Goal: Task Accomplishment & Management: Use online tool/utility

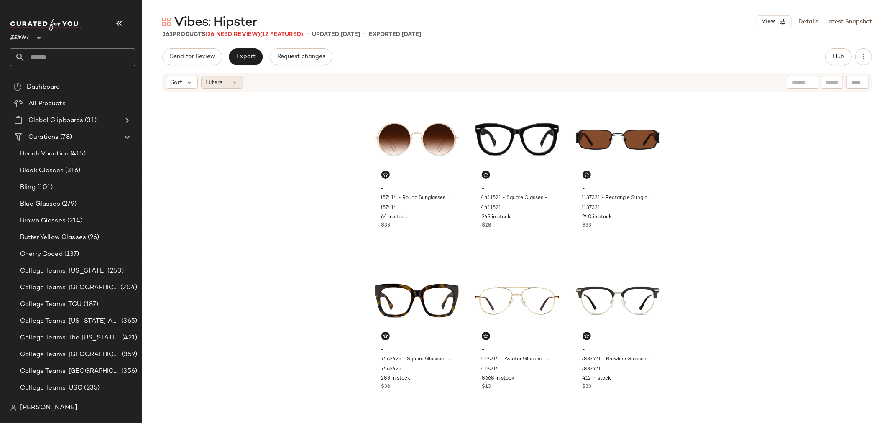
click at [232, 81] on icon at bounding box center [235, 82] width 7 height 7
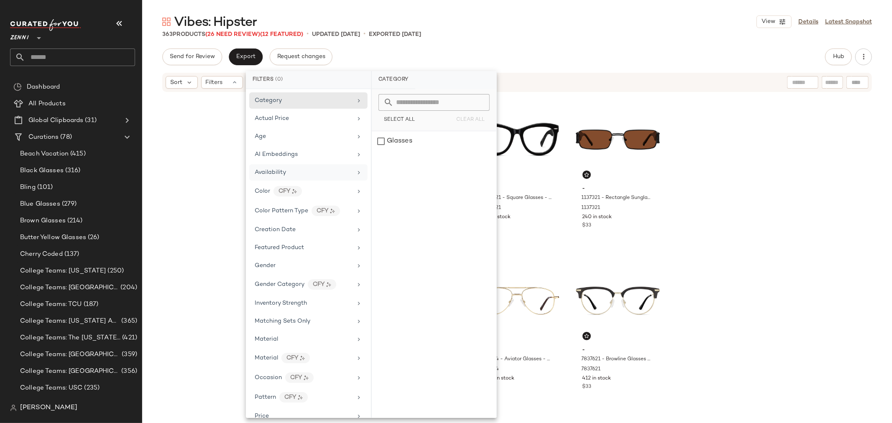
click at [299, 170] on div "Availability" at bounding box center [303, 172] width 97 height 9
click at [377, 164] on div "out_of_stock" at bounding box center [434, 161] width 125 height 20
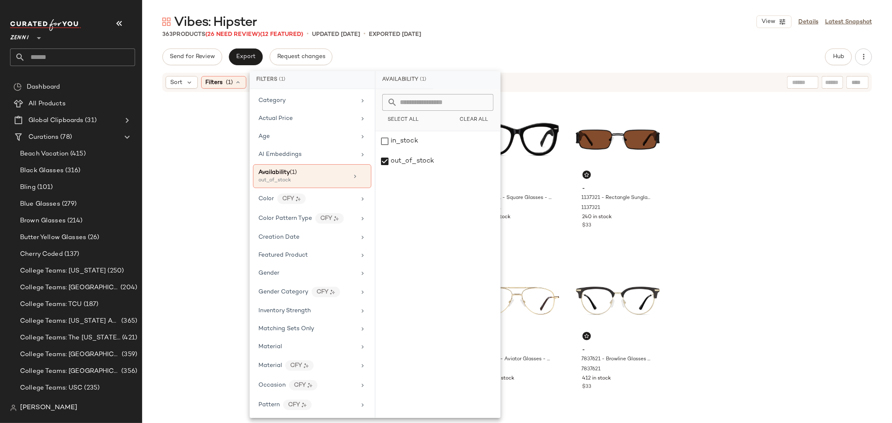
click at [208, 169] on div "- 157414 - Round Sunglasses - Gold - Metal 157414 64 in stock $33 - 4411521 - S…" at bounding box center [517, 257] width 750 height 328
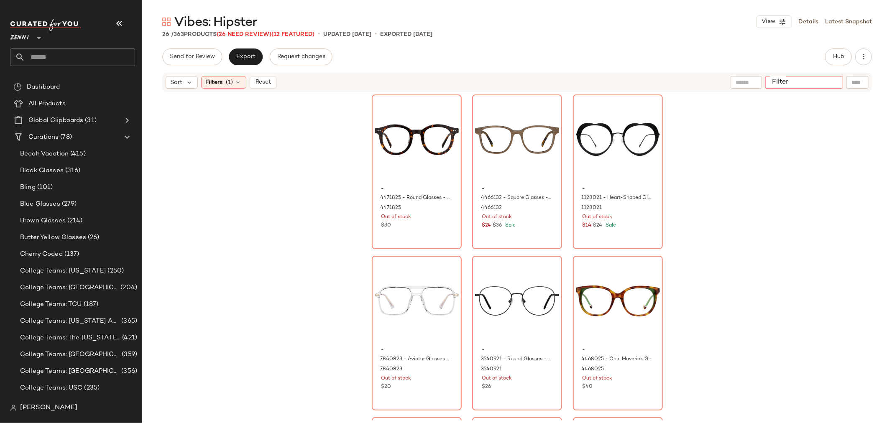
click at [837, 85] on input "Filter" at bounding box center [804, 82] width 71 height 9
type input "*****"
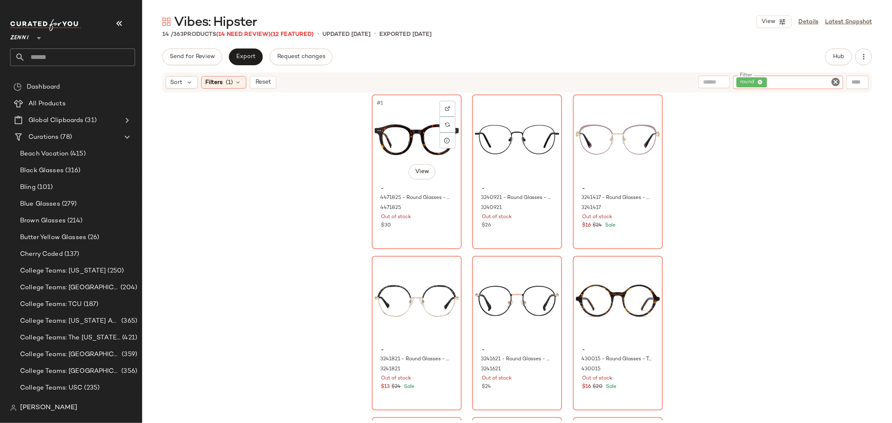
click at [392, 168] on div "#1 View" at bounding box center [417, 139] width 84 height 85
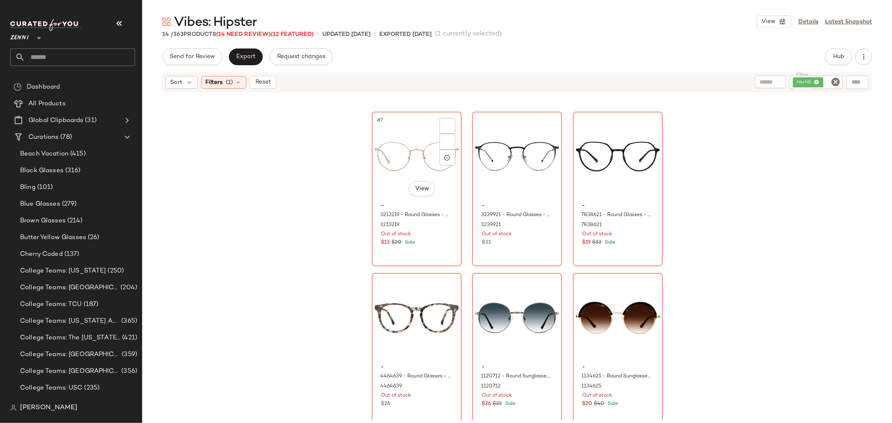
scroll to position [425, 0]
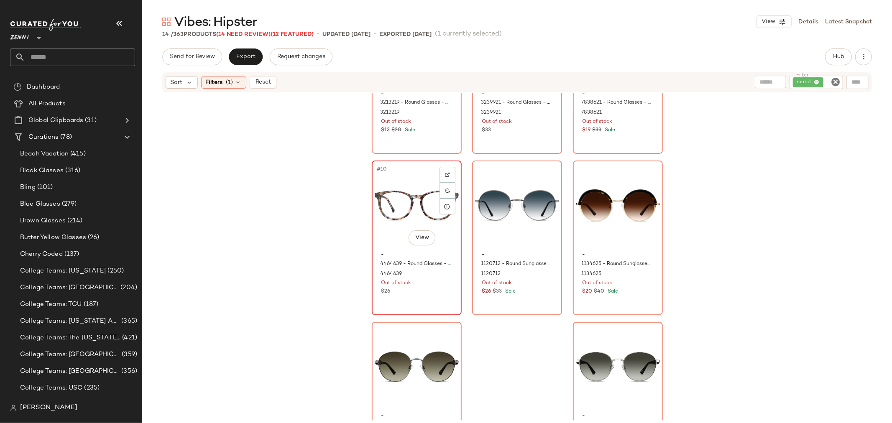
click at [428, 295] on div "$26" at bounding box center [417, 292] width 71 height 8
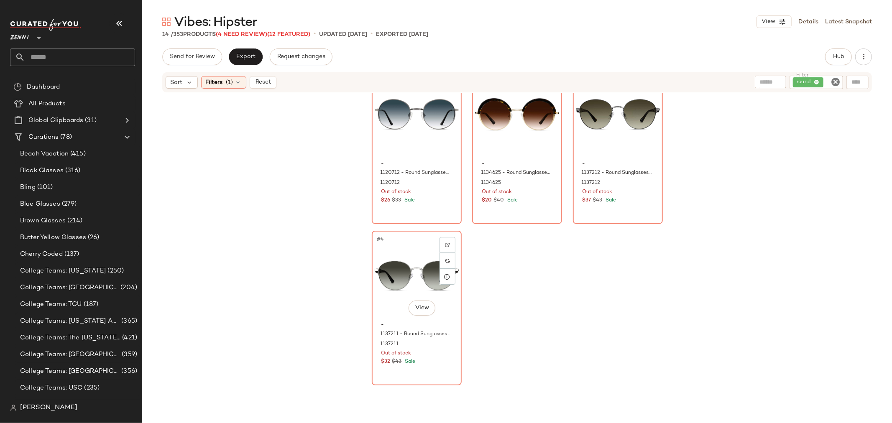
scroll to position [25, 0]
click at [838, 56] on span "Hub" at bounding box center [839, 57] width 12 height 7
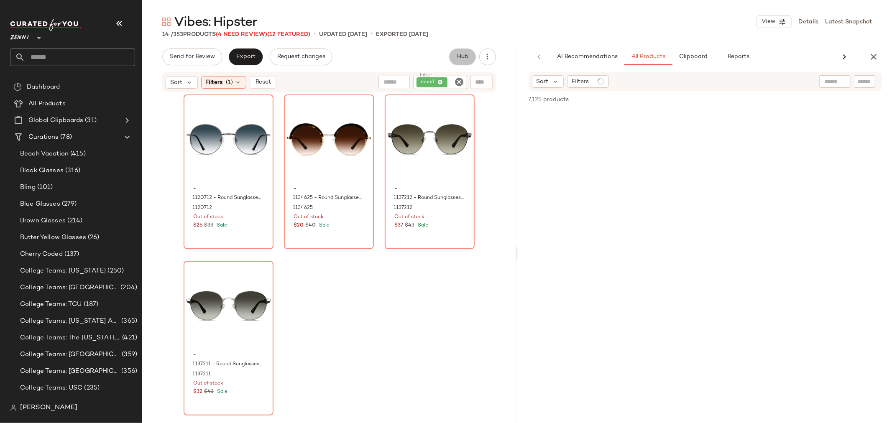
scroll to position [0, 0]
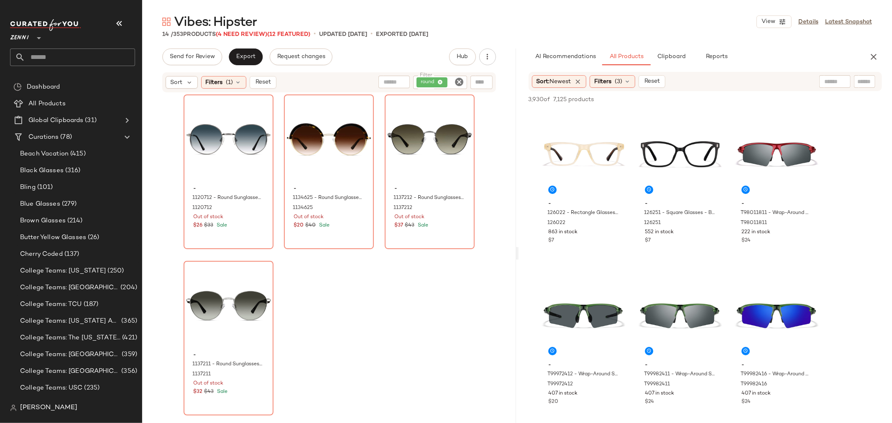
click at [858, 80] on input "text" at bounding box center [865, 81] width 15 height 9
type input "*****"
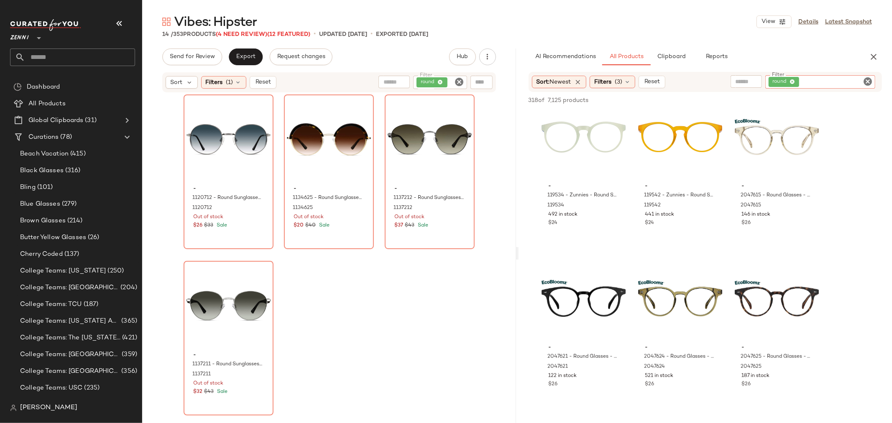
scroll to position [325, 0]
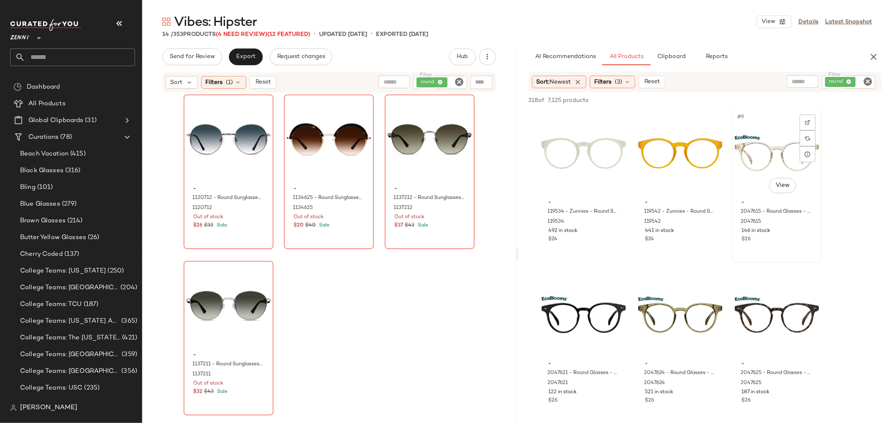
click at [752, 162] on div "#9 View" at bounding box center [777, 153] width 84 height 85
click at [813, 97] on span "Add to Bottom" at bounding box center [810, 100] width 43 height 6
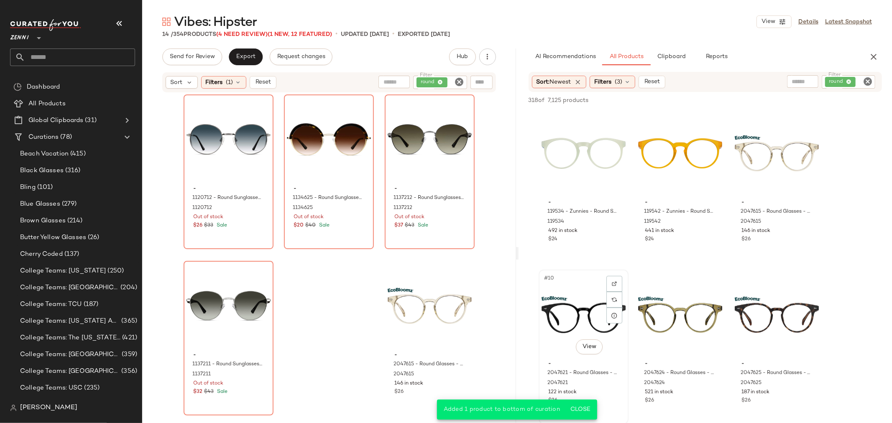
click at [579, 312] on div "#10 View" at bounding box center [584, 315] width 84 height 85
click at [814, 99] on span "Add to Bottom" at bounding box center [810, 100] width 43 height 6
click at [757, 312] on div "#12 View" at bounding box center [777, 315] width 84 height 85
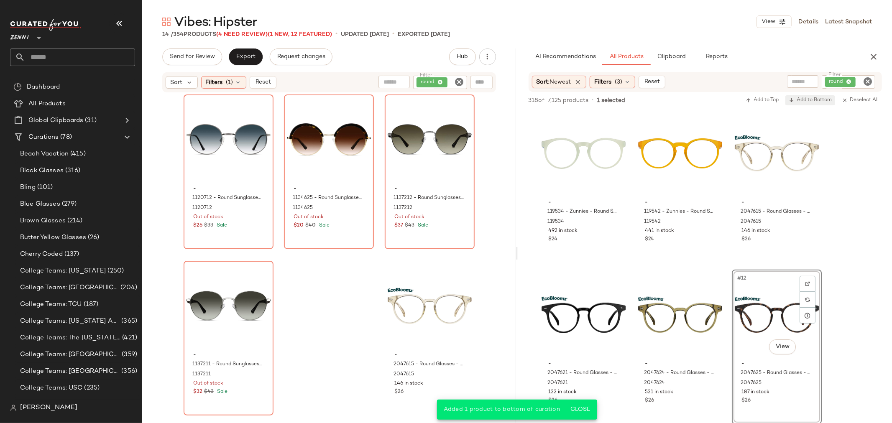
click at [814, 99] on span "Add to Bottom" at bounding box center [810, 100] width 43 height 6
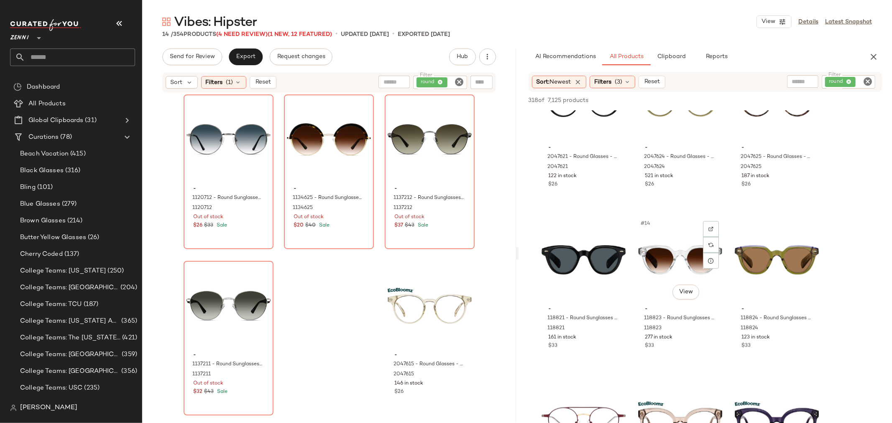
scroll to position [558, 0]
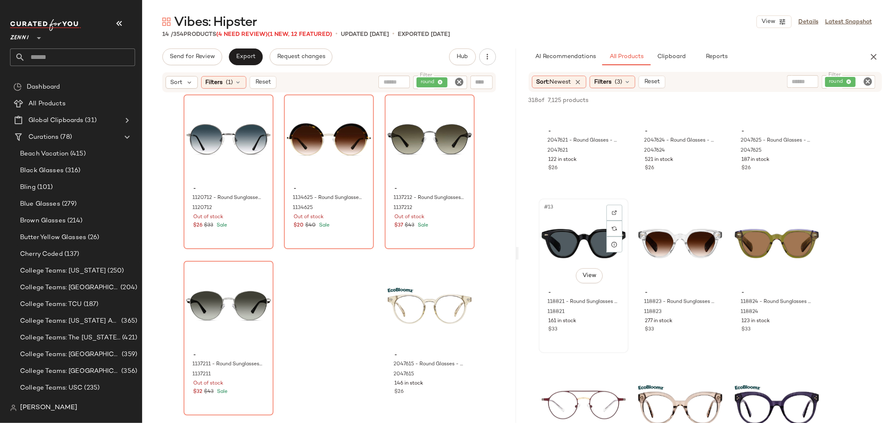
click at [570, 249] on div "#13 View" at bounding box center [584, 244] width 84 height 85
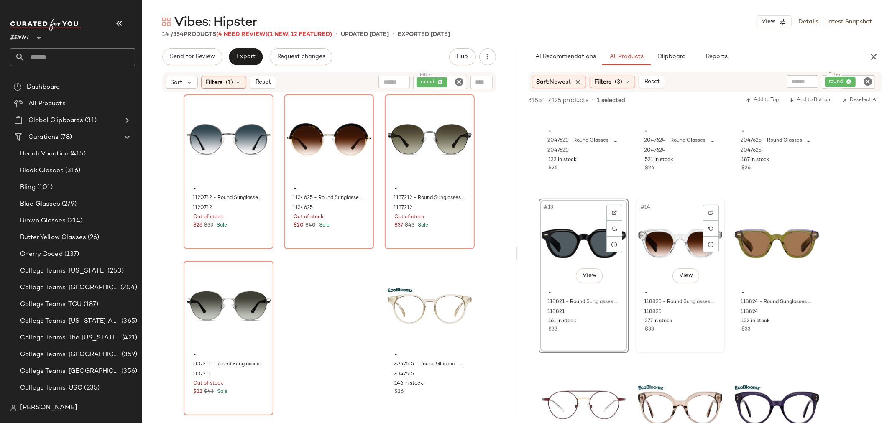
click at [675, 242] on div "#14 View" at bounding box center [680, 244] width 84 height 85
click at [768, 242] on div "#15 View" at bounding box center [777, 244] width 84 height 85
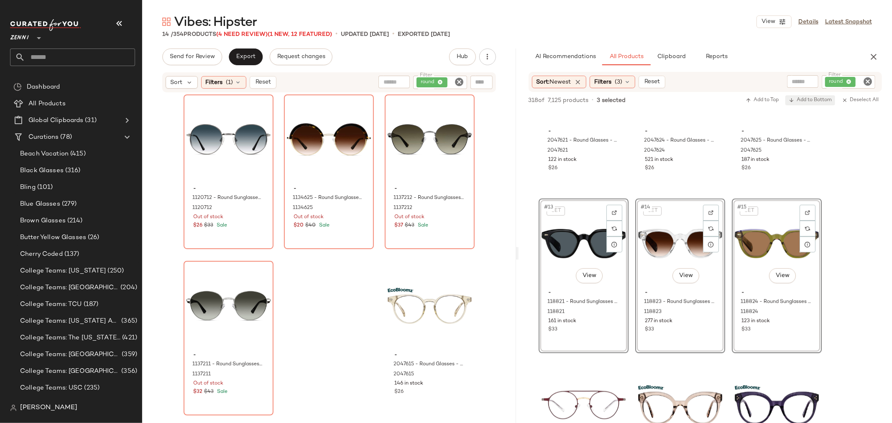
click at [804, 100] on span "Add to Bottom" at bounding box center [810, 100] width 43 height 6
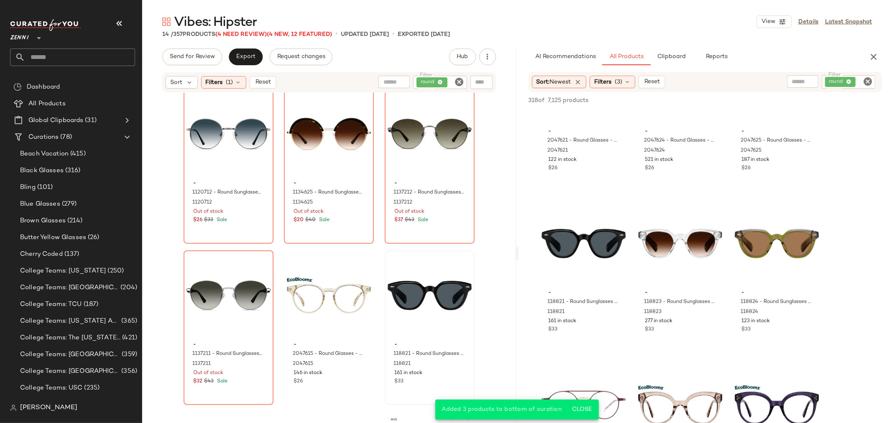
scroll to position [0, 0]
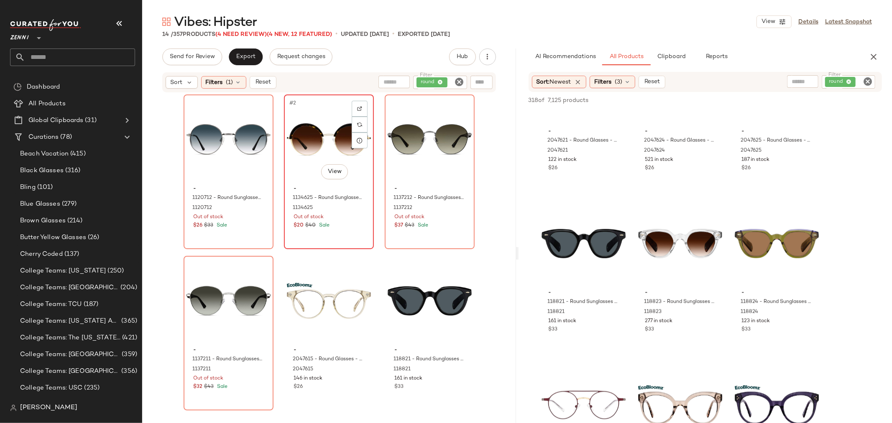
click at [295, 133] on div "#2 View" at bounding box center [329, 139] width 84 height 85
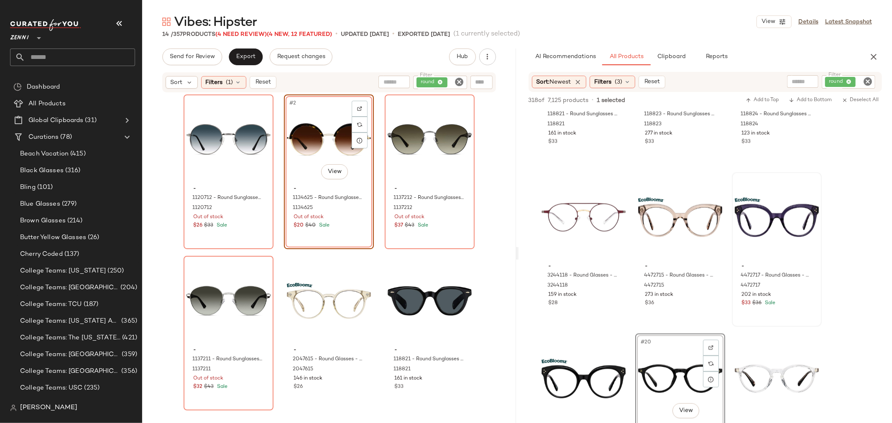
scroll to position [790, 0]
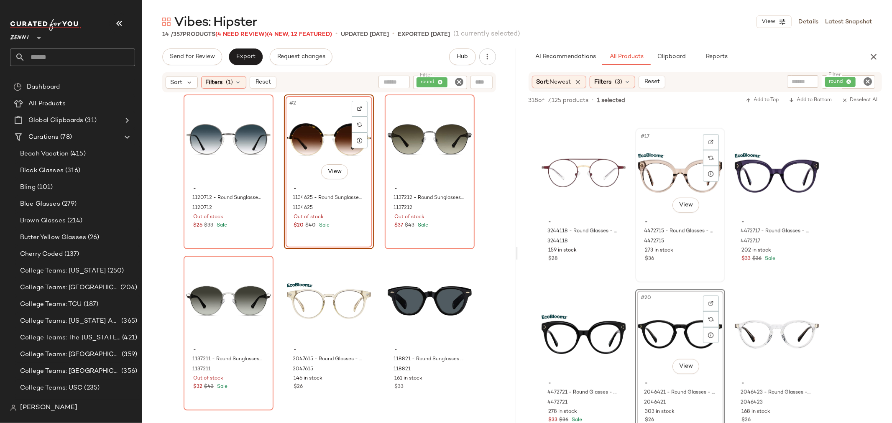
click at [663, 176] on div "#17 View" at bounding box center [680, 173] width 84 height 85
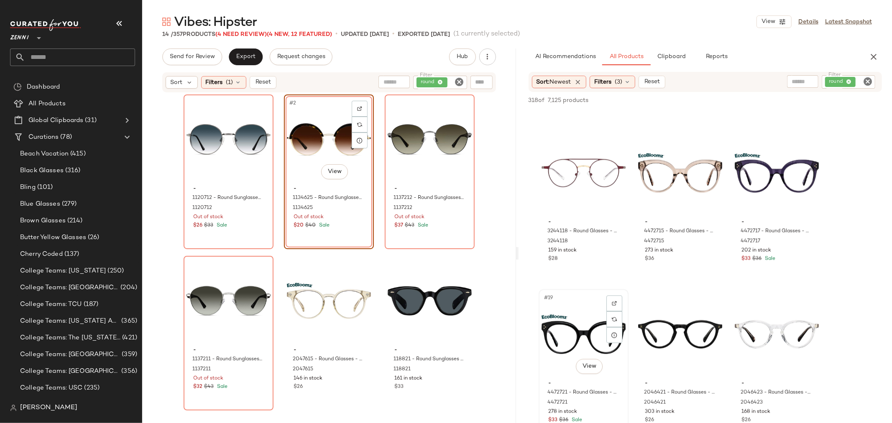
click at [617, 376] on div "#19 View" at bounding box center [584, 334] width 84 height 85
click at [697, 266] on div "#17 View - 4472715 - Round Glasses - Brown - bio_based 4472715 273 in stock $36" at bounding box center [680, 205] width 88 height 153
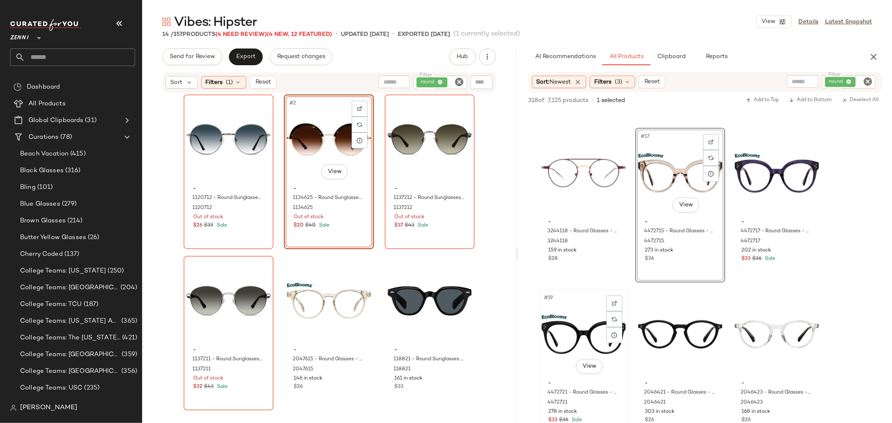
click at [623, 374] on div "#19 View" at bounding box center [584, 334] width 84 height 85
click at [811, 101] on span "Add to Bottom" at bounding box center [810, 100] width 43 height 6
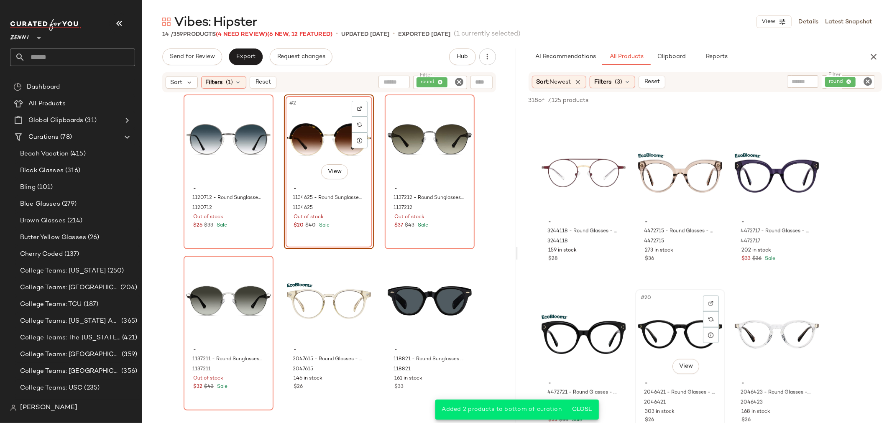
click at [709, 380] on span "-" at bounding box center [680, 384] width 71 height 8
click at [750, 374] on div "#21 View" at bounding box center [777, 334] width 84 height 85
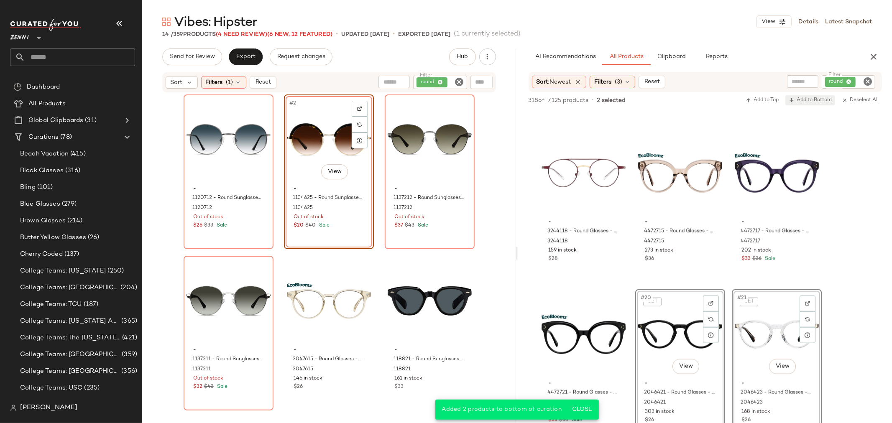
click at [808, 102] on span "Add to Bottom" at bounding box center [810, 100] width 43 height 6
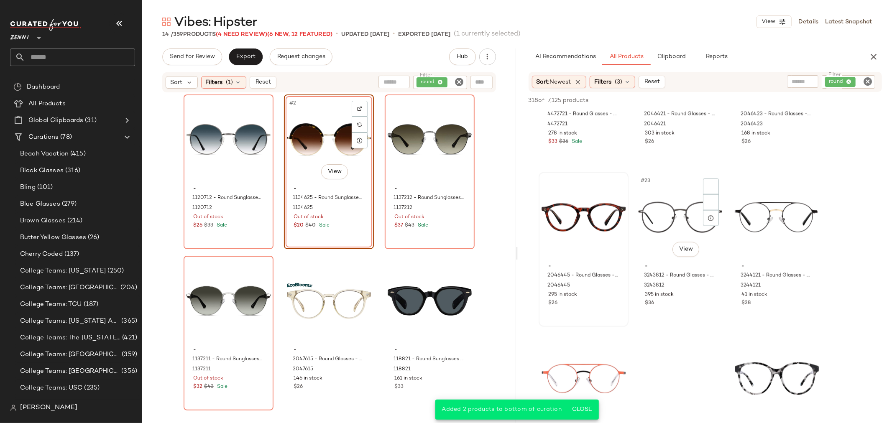
scroll to position [1069, 0]
click at [606, 304] on div "$26" at bounding box center [583, 304] width 71 height 8
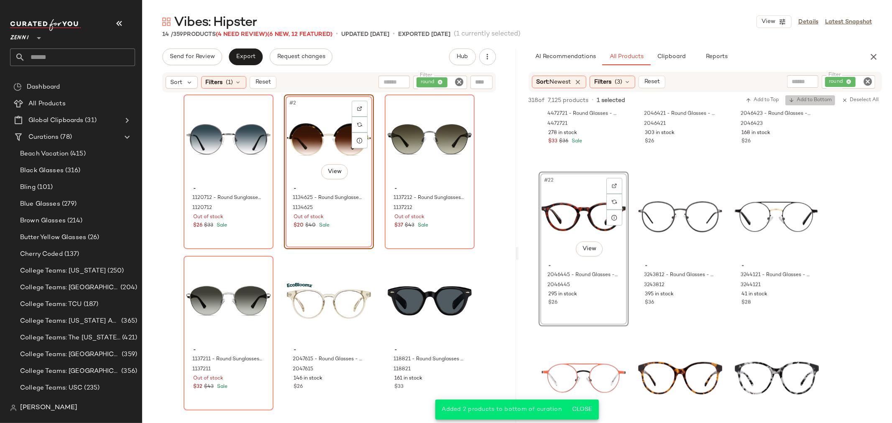
click at [822, 99] on span "Add to Bottom" at bounding box center [810, 100] width 43 height 6
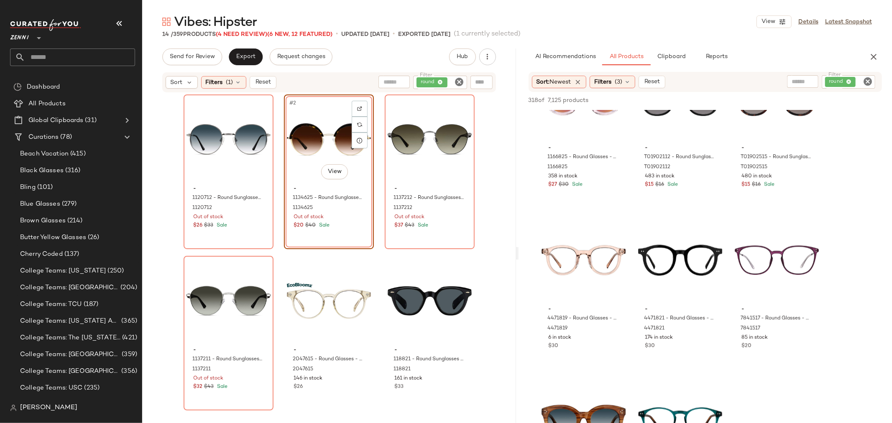
scroll to position [1673, 0]
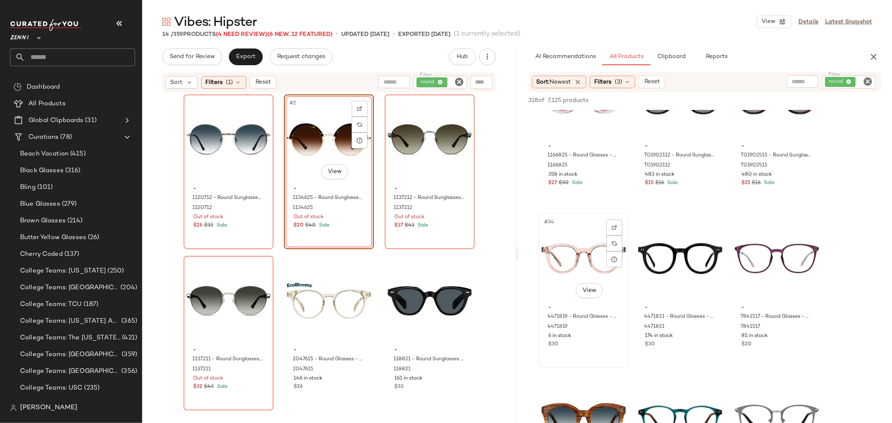
click at [601, 346] on div "$30" at bounding box center [583, 345] width 71 height 8
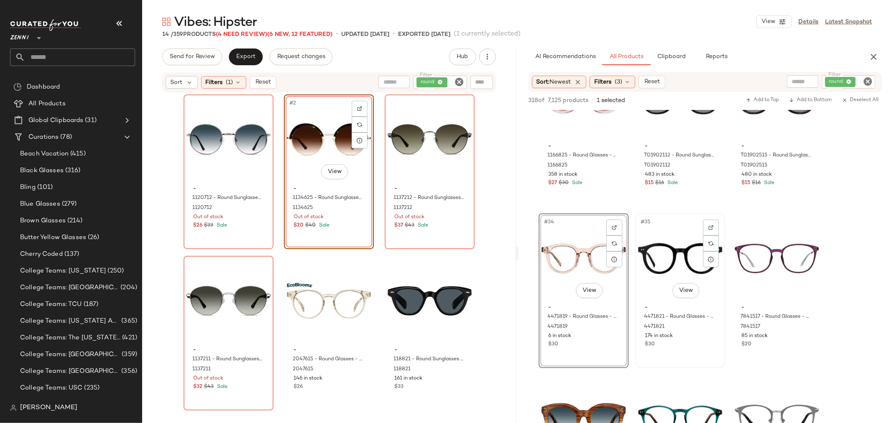
click at [694, 353] on div "#35 View - 4471821 - Round Glasses - Black - Acetate 4471821 174 in stock $30" at bounding box center [680, 290] width 88 height 153
click at [814, 101] on span "Add to Bottom" at bounding box center [810, 100] width 43 height 6
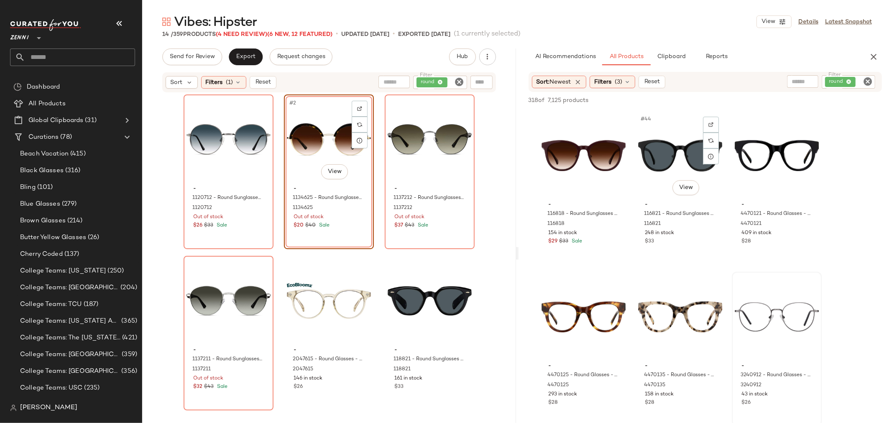
scroll to position [2277, 0]
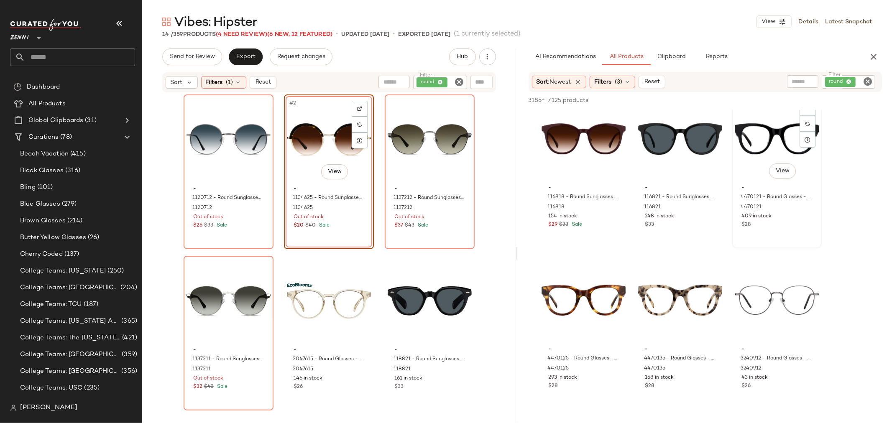
click at [781, 223] on div "$28" at bounding box center [777, 225] width 71 height 8
click at [809, 102] on span "Add to Bottom" at bounding box center [810, 100] width 43 height 6
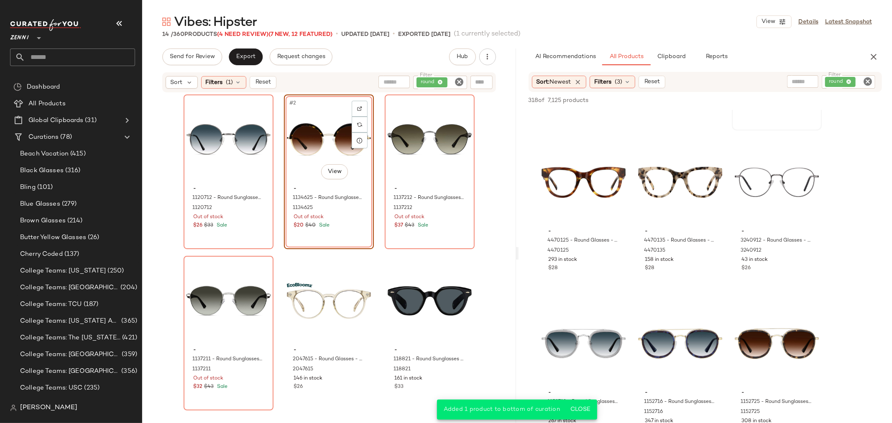
scroll to position [2417, 0]
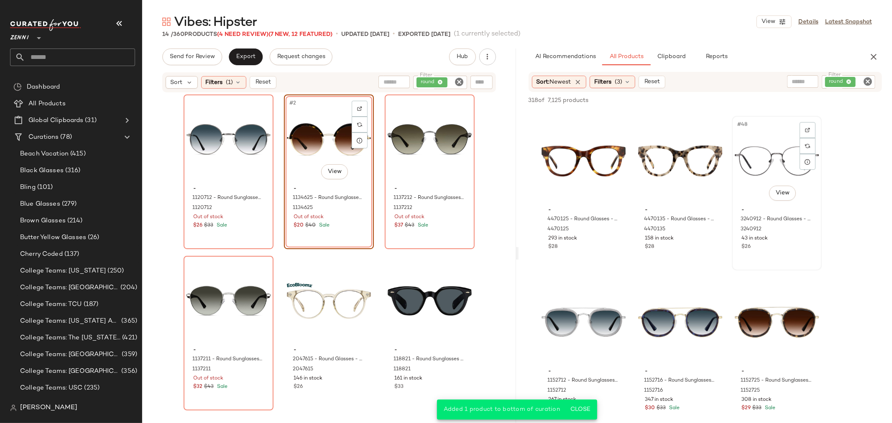
click at [793, 253] on div "#48 View - 3240912 - Round Glasses - Gray - Stainless Steel 3240912 43 in stock…" at bounding box center [777, 193] width 88 height 153
click at [810, 102] on span "Add to Bottom" at bounding box center [810, 100] width 43 height 6
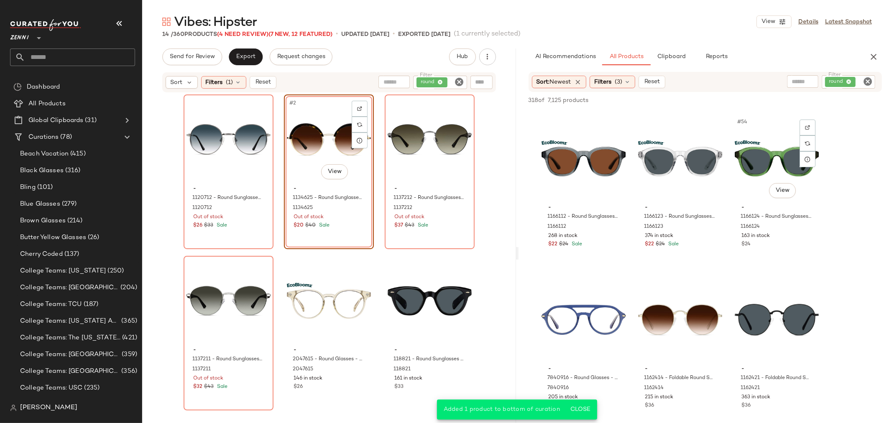
scroll to position [2789, 0]
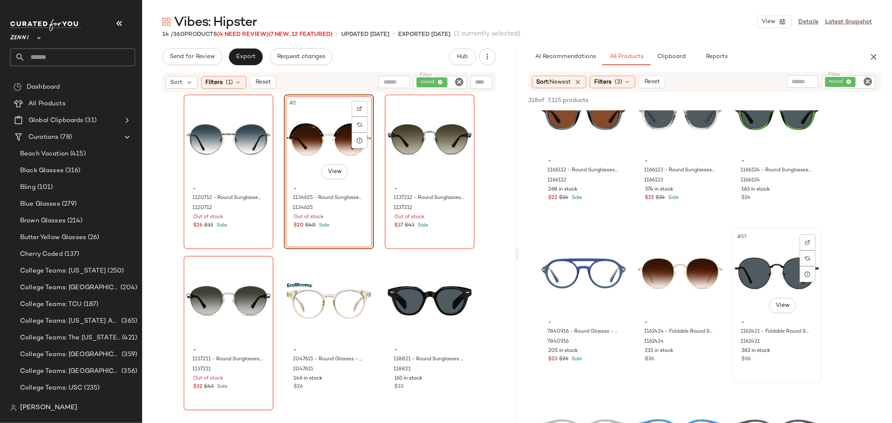
click at [784, 371] on div "#57 View - 1162421 - Foldable Round Sunglasses - Black - Stainless Steel 116242…" at bounding box center [777, 305] width 88 height 153
click at [693, 367] on div "#56 View - 1162414 - Foldable Round Sunglasses - Gold - Stainless Steel 1162414…" at bounding box center [680, 305] width 88 height 153
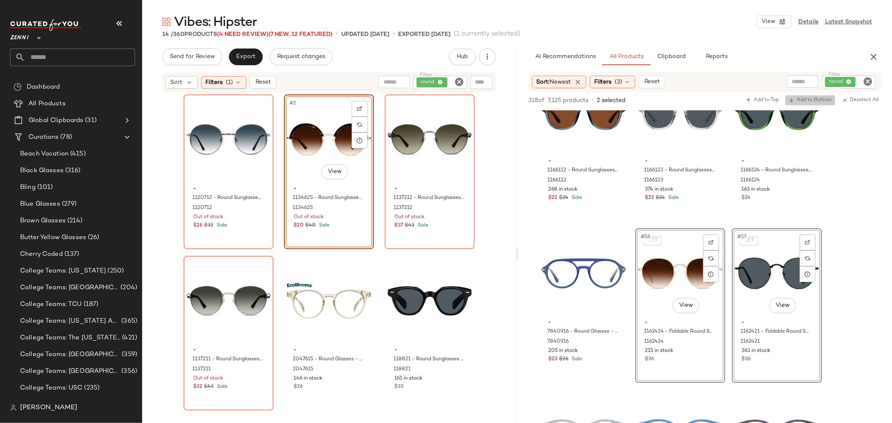
click at [804, 102] on span "Add to Bottom" at bounding box center [810, 100] width 43 height 6
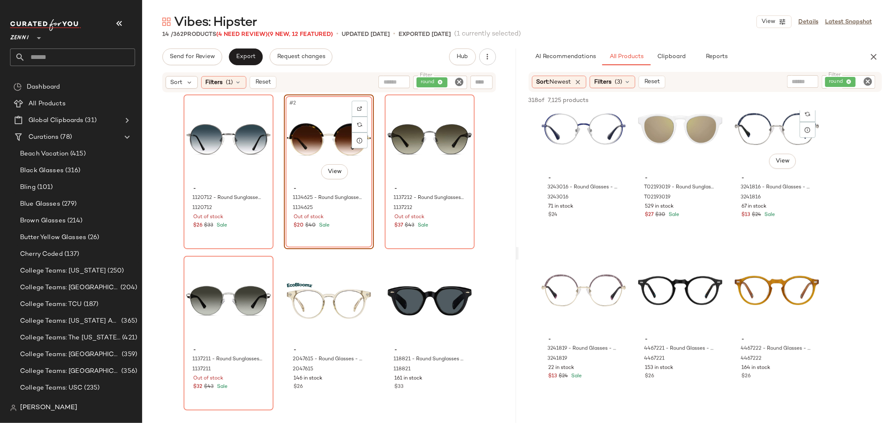
scroll to position [3625, 0]
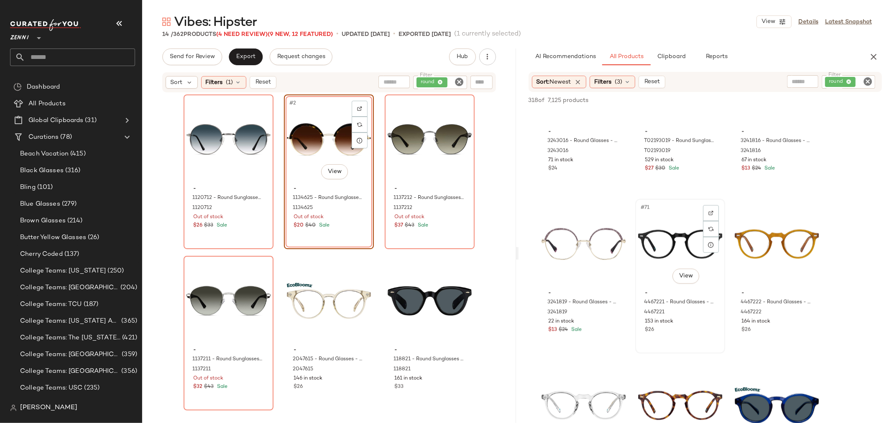
click at [694, 336] on div "#71 View - 4467221 - Round Glasses - Black - Acetate 4467221 153 in stock $26" at bounding box center [680, 276] width 88 height 153
click at [795, 339] on div "#72 View - 4467222 - Round Glasses - Honey - Acetate 4467222 164 in stock $26" at bounding box center [777, 276] width 88 height 153
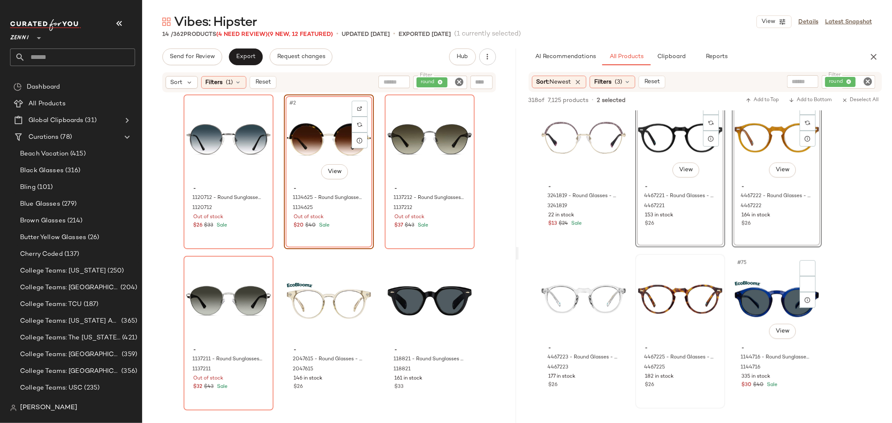
scroll to position [3765, 0]
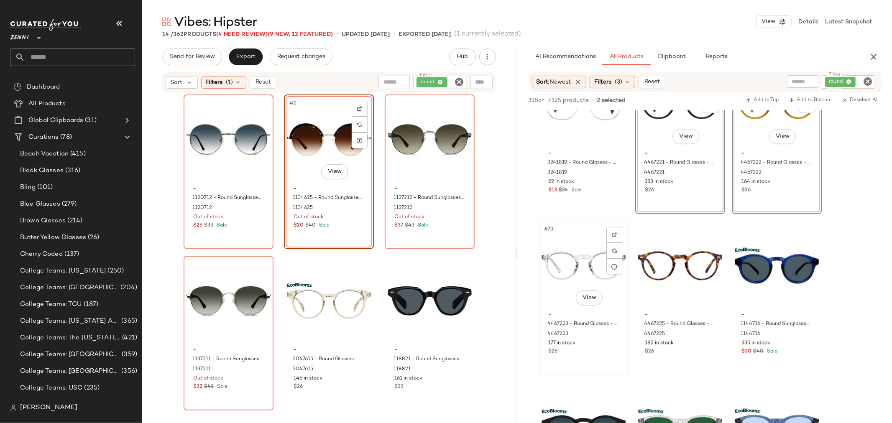
click at [612, 365] on div "#73 View - 4467223 - Round Glasses - Clear - Acetate 4467223 177 in stock $26" at bounding box center [584, 298] width 88 height 153
click at [704, 366] on div "#74 View - 4467225 - Round Glasses - Tortoiseshell - Acetate 4467225 182 in sto…" at bounding box center [680, 298] width 88 height 153
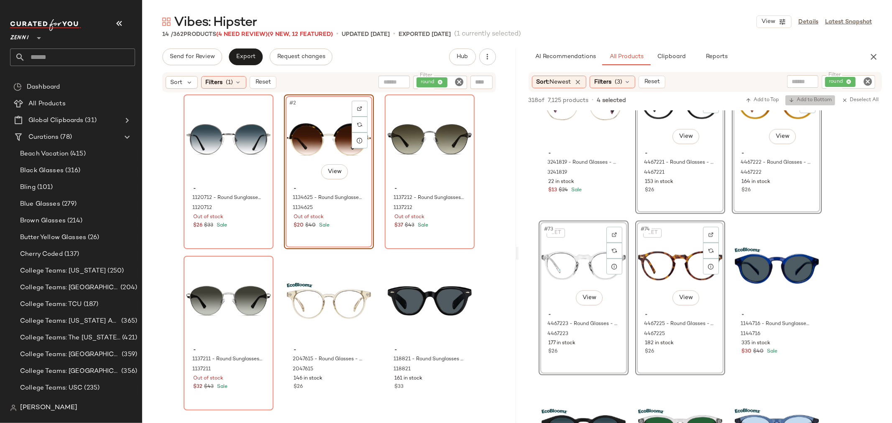
click at [809, 101] on span "Add to Bottom" at bounding box center [810, 100] width 43 height 6
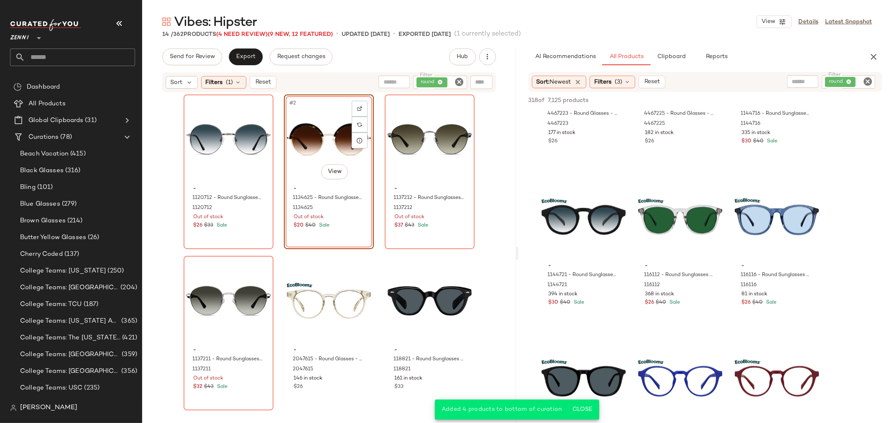
scroll to position [3997, 0]
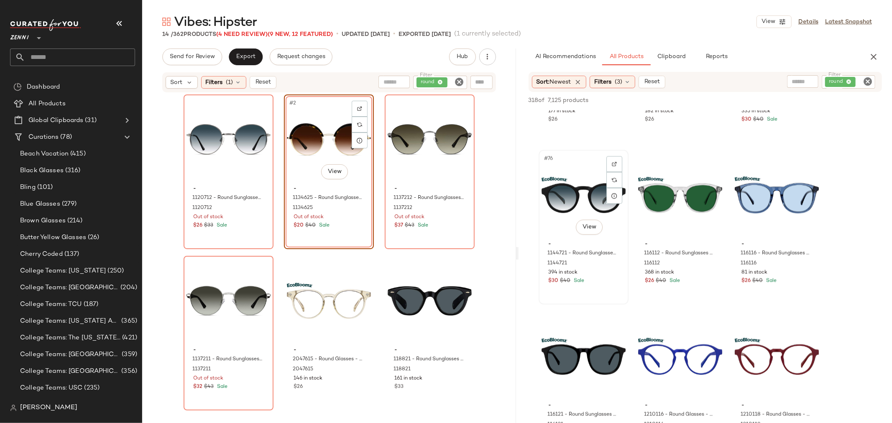
click at [607, 292] on div "#76 View - 1144721 - Round Sunglasses - Black - bio_based 1144721 394 in stock …" at bounding box center [584, 227] width 88 height 153
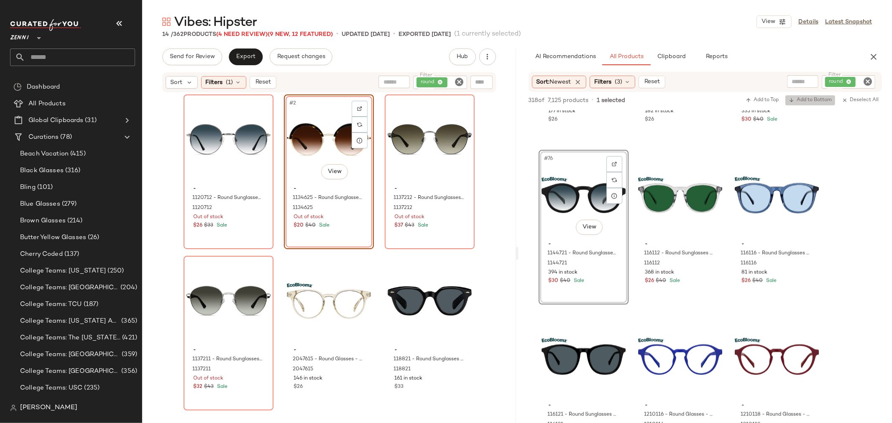
click at [802, 97] on span "Add to Bottom" at bounding box center [810, 100] width 43 height 6
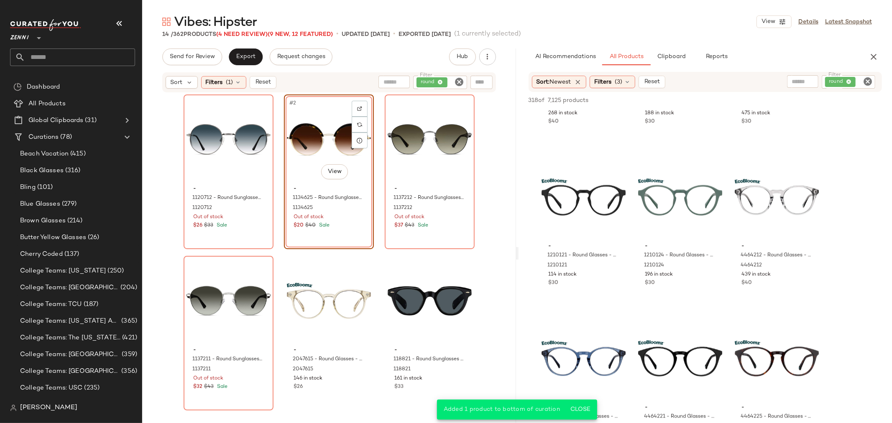
scroll to position [4323, 0]
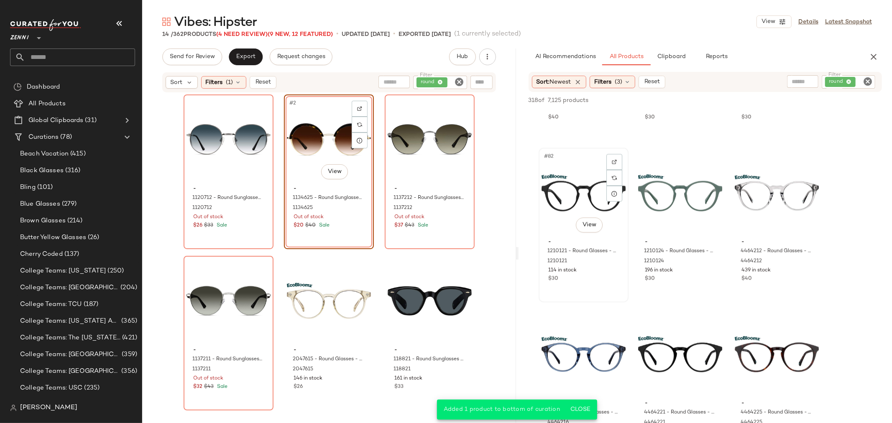
click at [601, 281] on div "$30" at bounding box center [583, 279] width 71 height 8
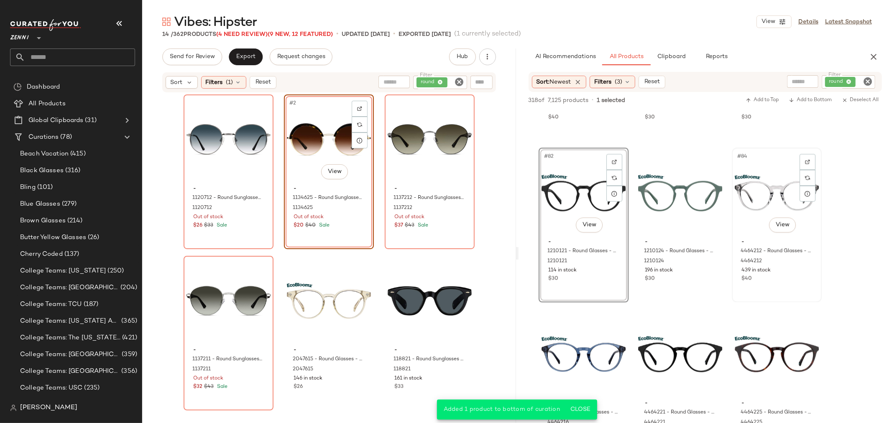
click at [786, 271] on div "439 in stock" at bounding box center [777, 271] width 71 height 8
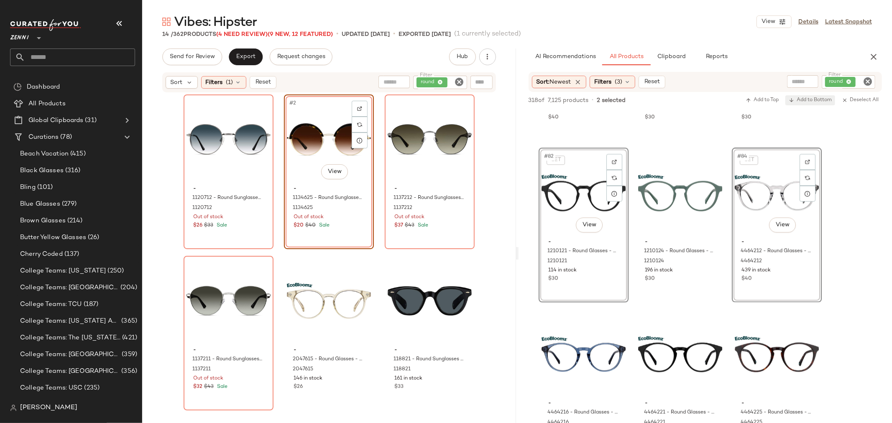
click at [814, 102] on span "Add to Bottom" at bounding box center [810, 100] width 43 height 6
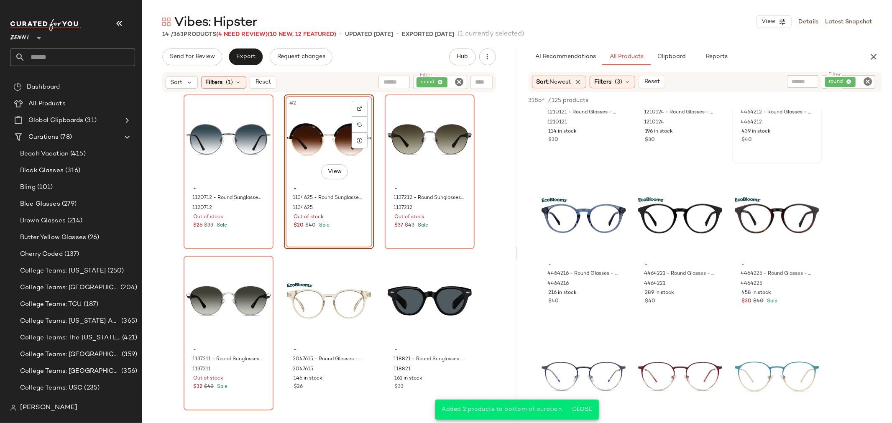
scroll to position [4462, 0]
click at [705, 316] on div "#86 View - 4464221 - Round Glasses - Black - bio_based 4464221 289 in stock $40" at bounding box center [680, 247] width 88 height 153
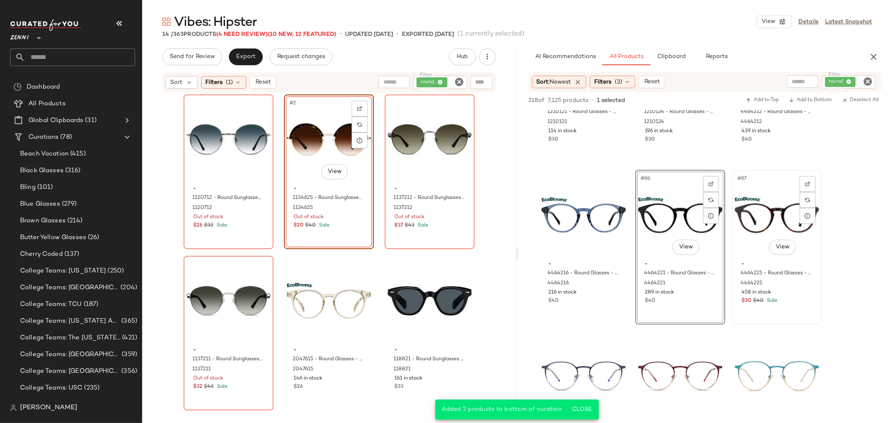
click at [777, 312] on div "#87 View - 4464225 - Round Glasses - Tortoiseshell - bio_based 4464225 458 in s…" at bounding box center [777, 247] width 88 height 153
click at [814, 100] on span "Add to Bottom" at bounding box center [810, 100] width 43 height 6
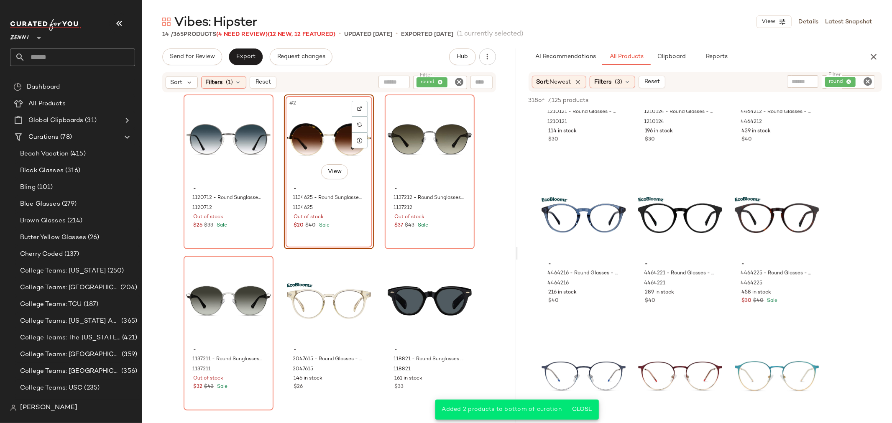
click at [869, 78] on icon "Clear Filter" at bounding box center [868, 82] width 10 height 10
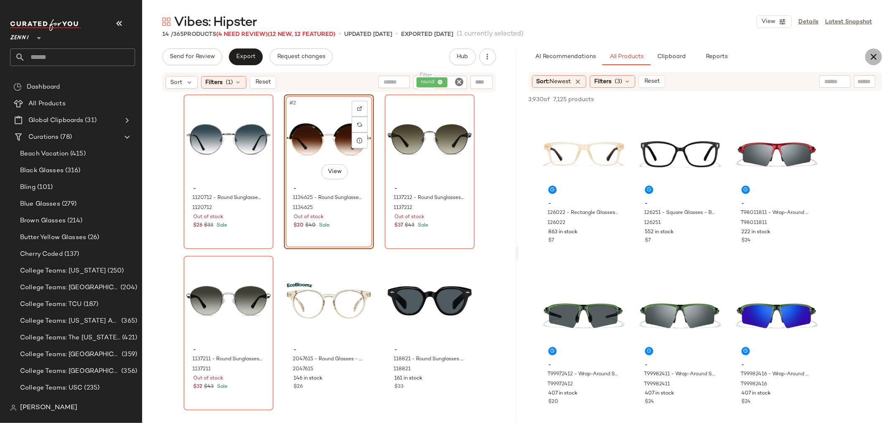
click at [876, 53] on icon "button" at bounding box center [874, 57] width 10 height 10
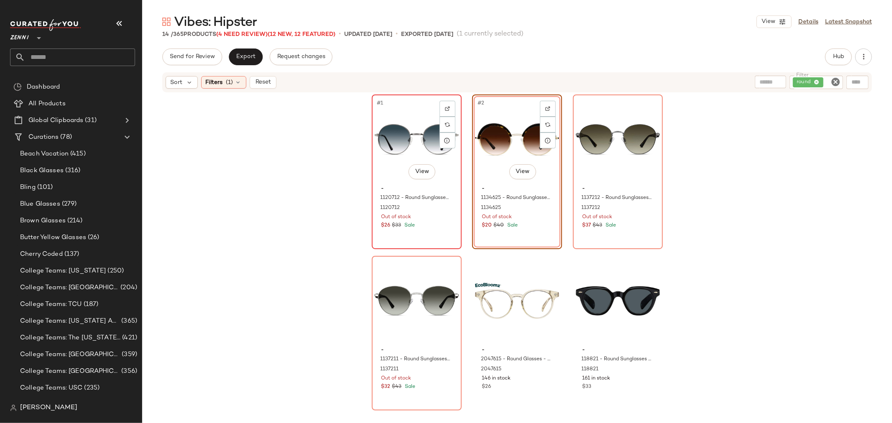
click at [440, 239] on div "#1 View - 1120712 - Round Sunglasses - Gunmetal - Metal 1120712 Out of stock $2…" at bounding box center [417, 171] width 88 height 153
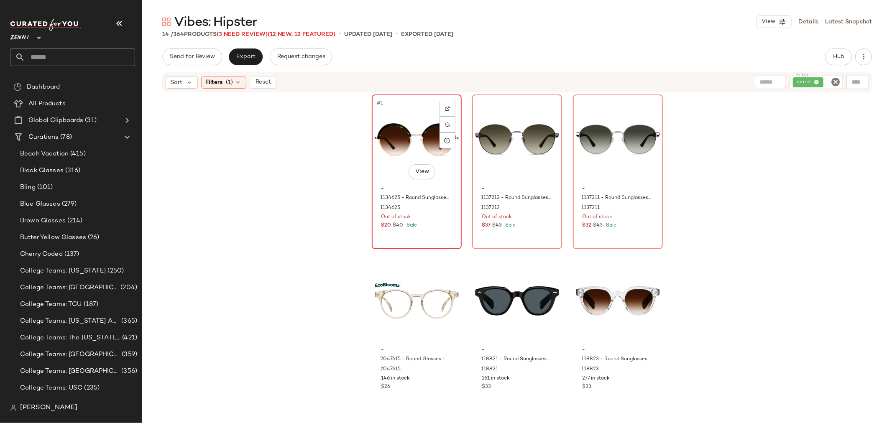
click at [443, 241] on div "#1 View - 1134625 - Round Sunglasses - Tortoiseshell - Mixed 1134625 Out of sto…" at bounding box center [417, 171] width 88 height 153
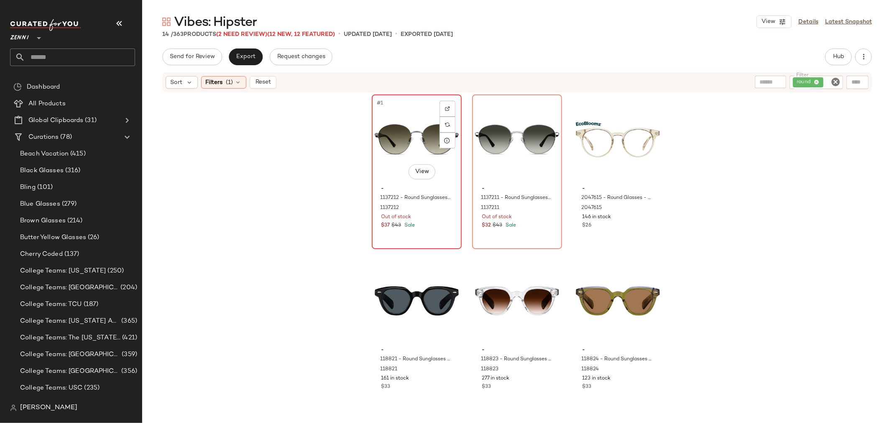
click at [436, 233] on div "#1 View - 1137212 - Round Sunglasses - Gray - Mixed 1137212 Out of stock $37 $4…" at bounding box center [417, 171] width 88 height 153
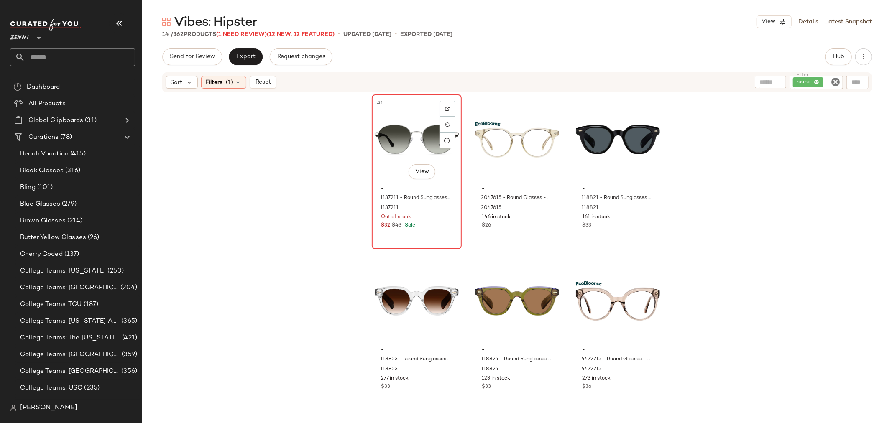
click at [444, 230] on div "- 1137211 - Round Sunglasses - Silver - Mixed 1137211 Out of stock $32 $43 Sale" at bounding box center [417, 206] width 84 height 49
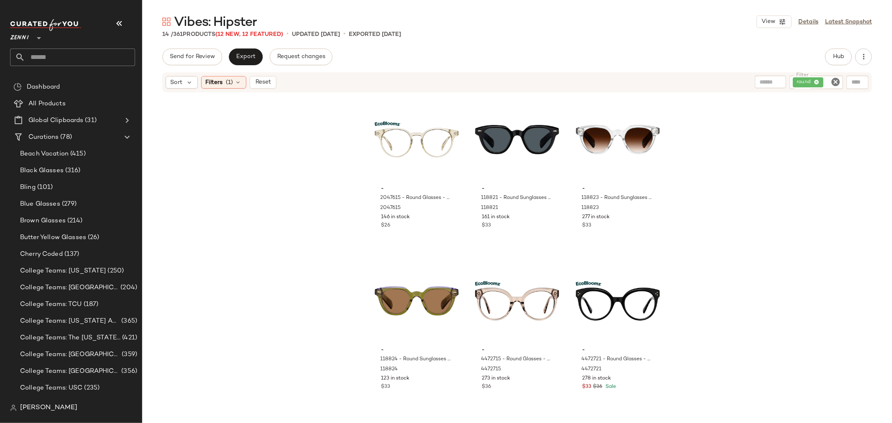
click at [837, 82] on icon "Clear Filter" at bounding box center [836, 82] width 10 height 10
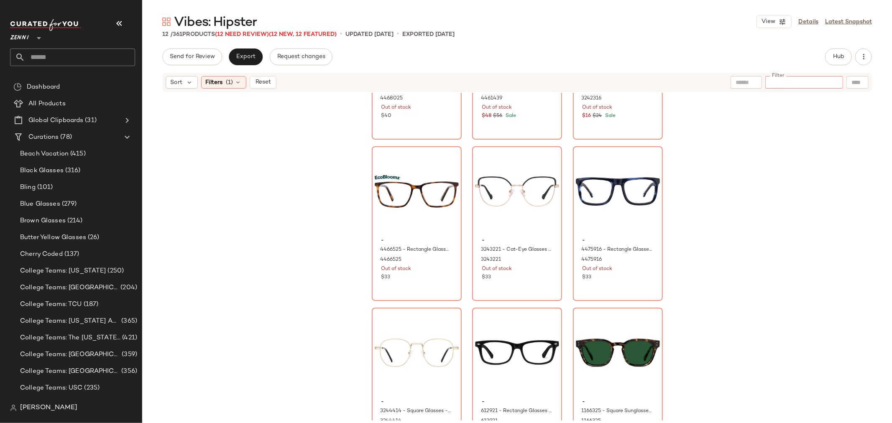
scroll to position [319, 0]
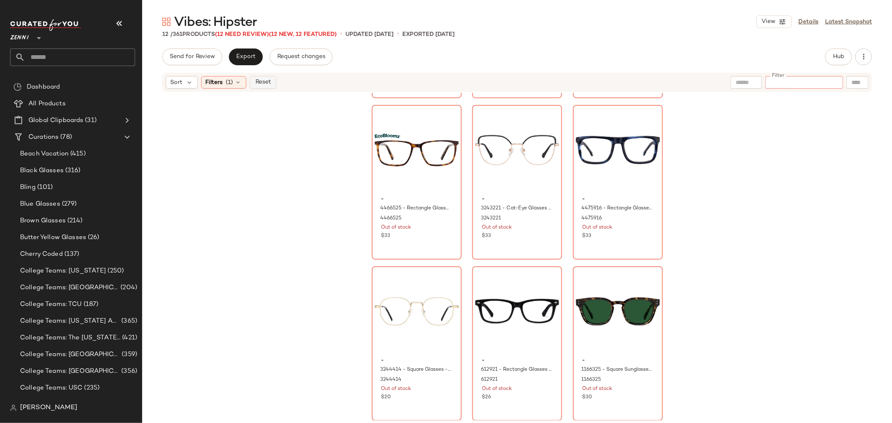
click at [250, 77] on button "Reset" at bounding box center [263, 82] width 27 height 13
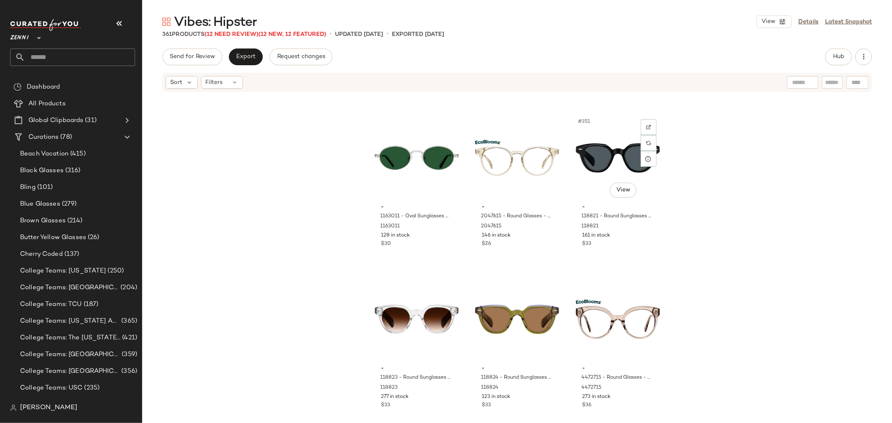
scroll to position [18747, 0]
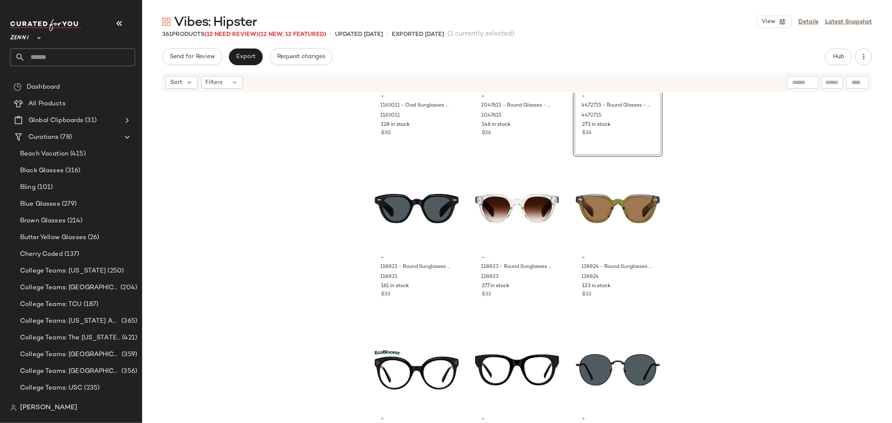
scroll to position [18840, 0]
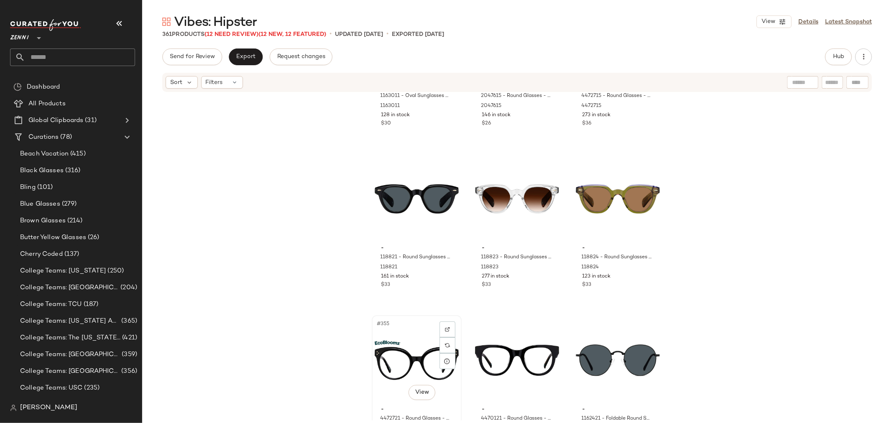
click at [409, 357] on div "#355 View" at bounding box center [417, 360] width 84 height 85
click at [506, 357] on div "#356 View" at bounding box center [517, 360] width 84 height 85
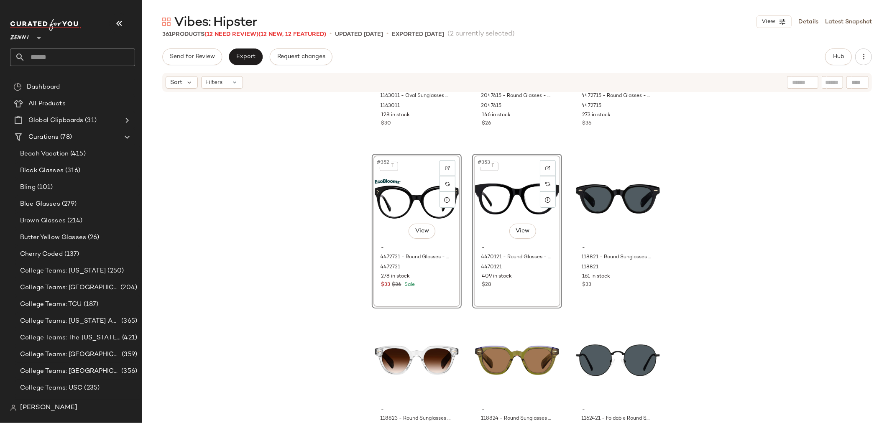
scroll to position [18887, 0]
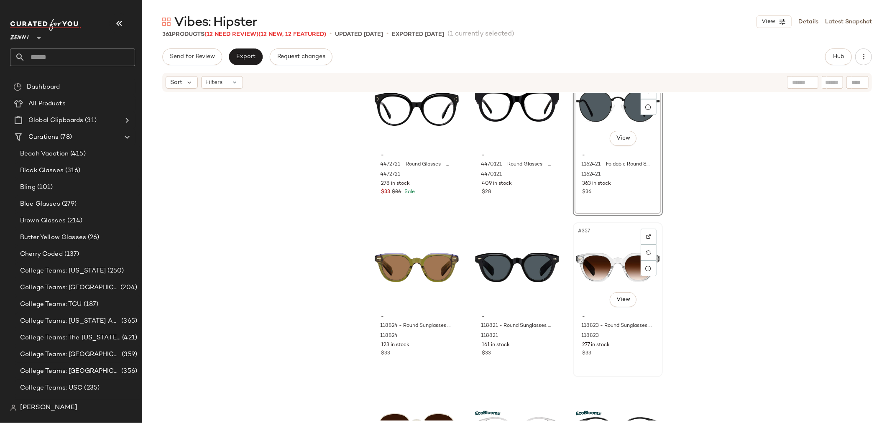
scroll to position [18980, 0]
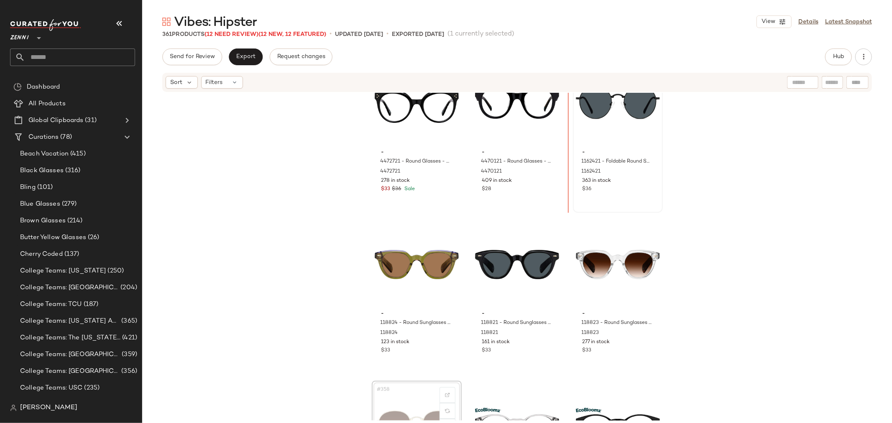
scroll to position [18928, 0]
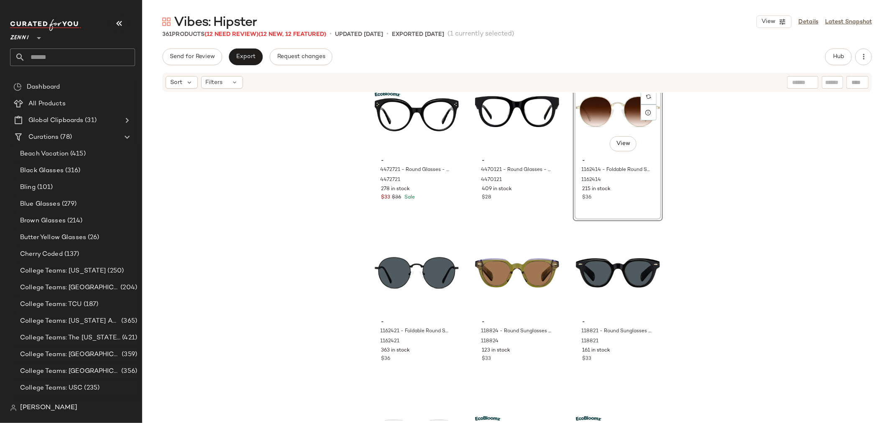
click at [586, 118] on div "#354 View" at bounding box center [618, 111] width 84 height 85
click at [431, 360] on div "$36" at bounding box center [417, 360] width 71 height 8
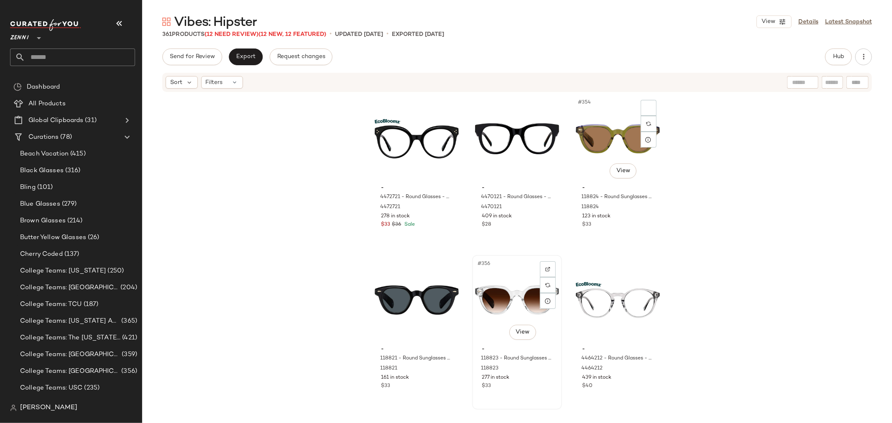
scroll to position [18881, 0]
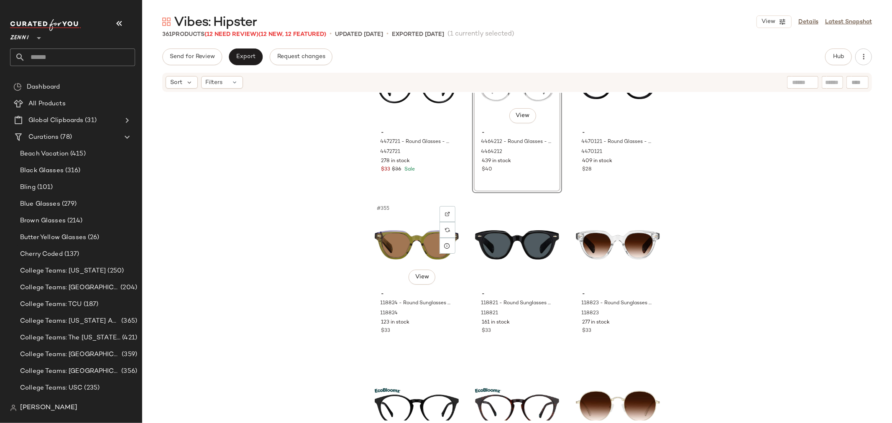
scroll to position [19020, 0]
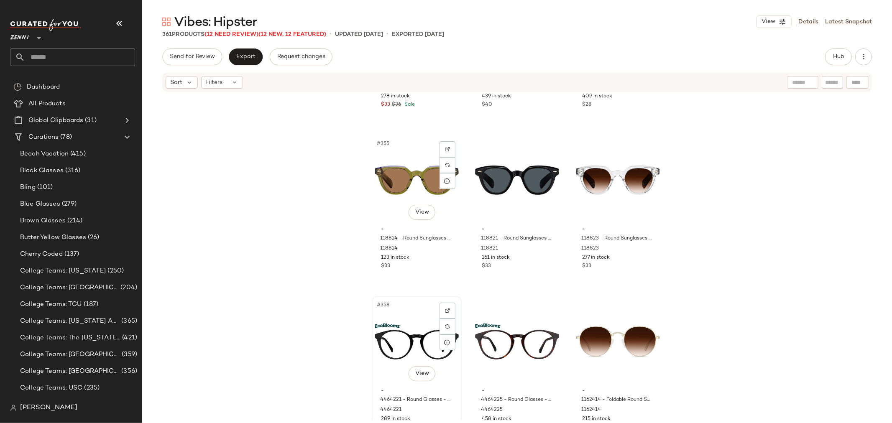
click at [375, 372] on div "#358 View" at bounding box center [417, 342] width 84 height 85
click at [550, 384] on div "- 4464225 - Round Glasses - Tortoiseshell - bio_based 4464225 458 in stock $30 …" at bounding box center [517, 408] width 84 height 49
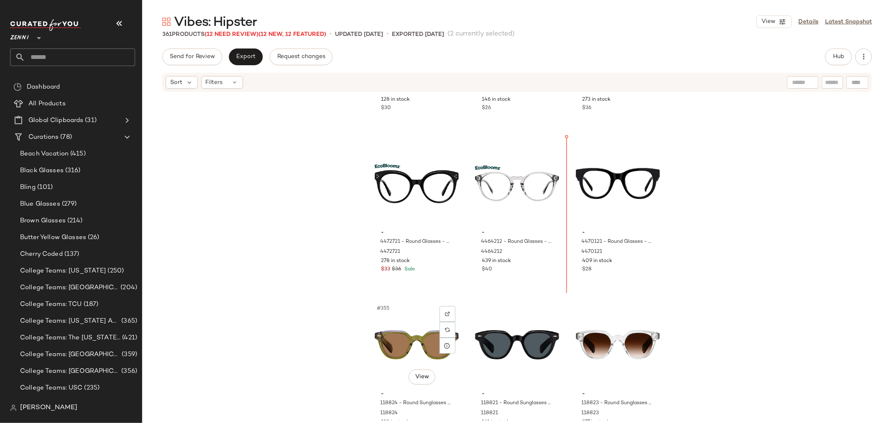
scroll to position [18856, 0]
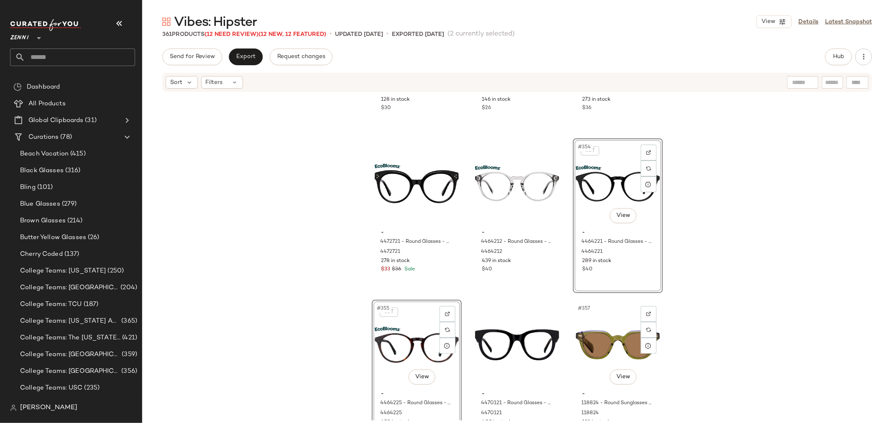
click at [469, 295] on div "- 1163011 - Oval Sunglasses - Silver - Stainless Steel 1163011 128 in stock $30…" at bounding box center [517, 257] width 750 height 328
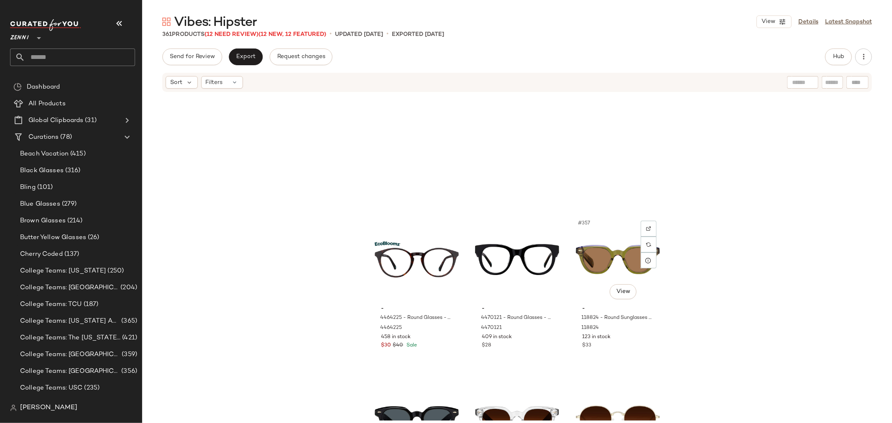
scroll to position [19166, 0]
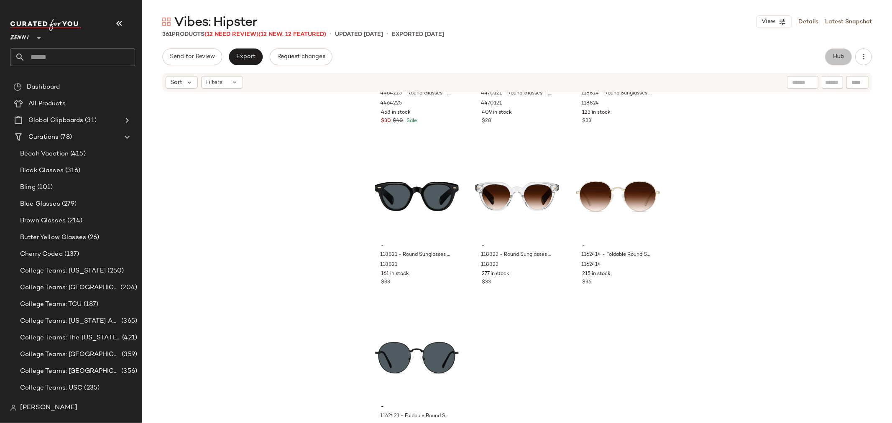
click at [843, 62] on button "Hub" at bounding box center [838, 57] width 27 height 17
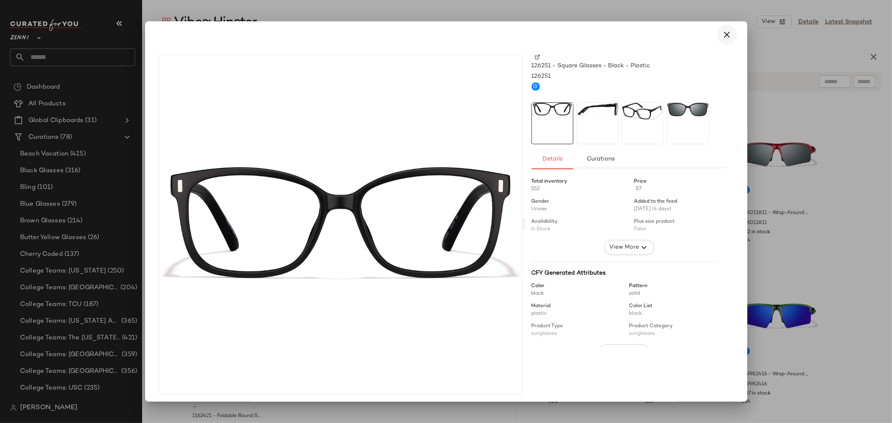
click at [727, 34] on icon "button" at bounding box center [727, 35] width 10 height 10
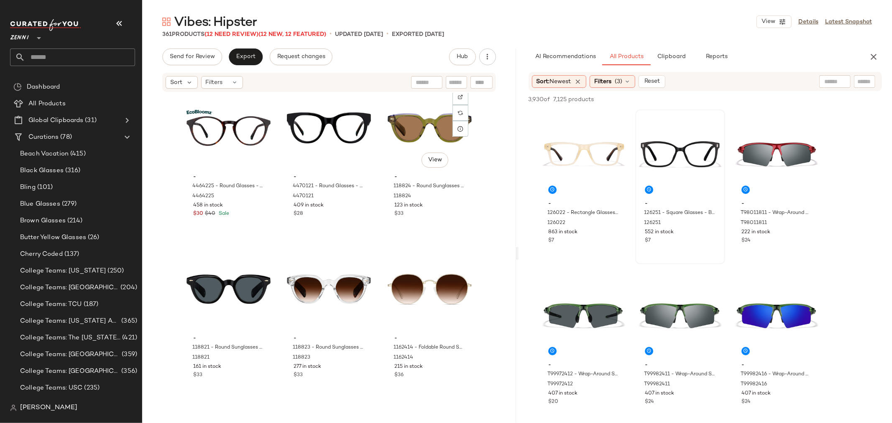
scroll to position [19026, 0]
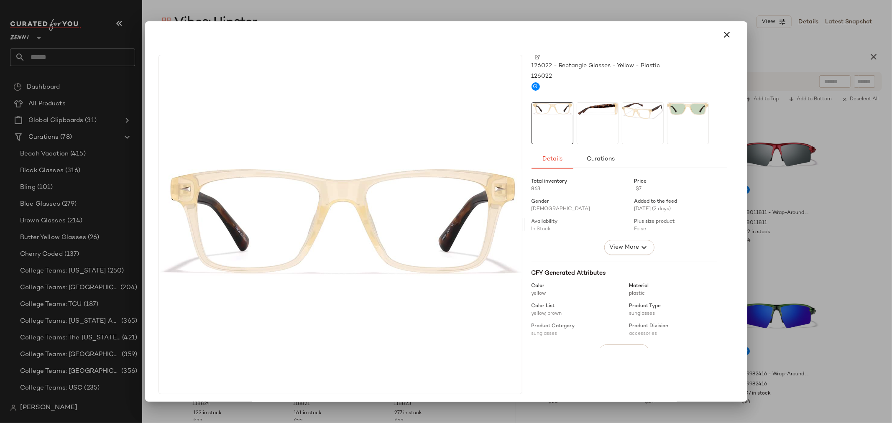
click at [592, 126] on div at bounding box center [598, 123] width 42 height 42
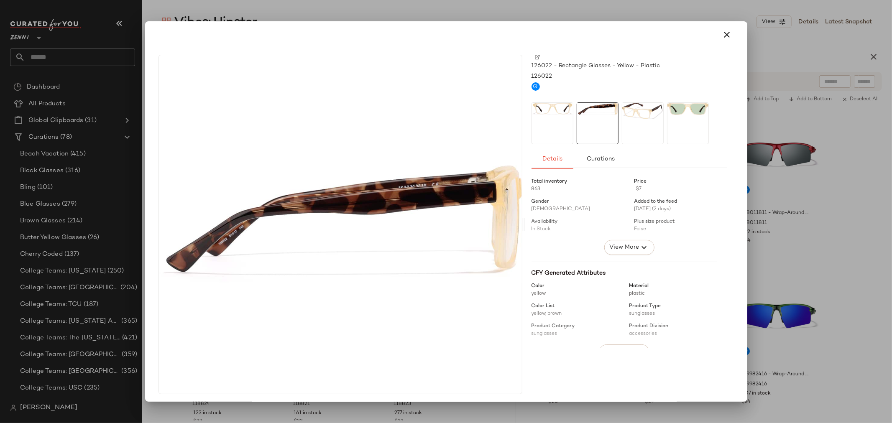
click at [640, 130] on div at bounding box center [643, 123] width 42 height 42
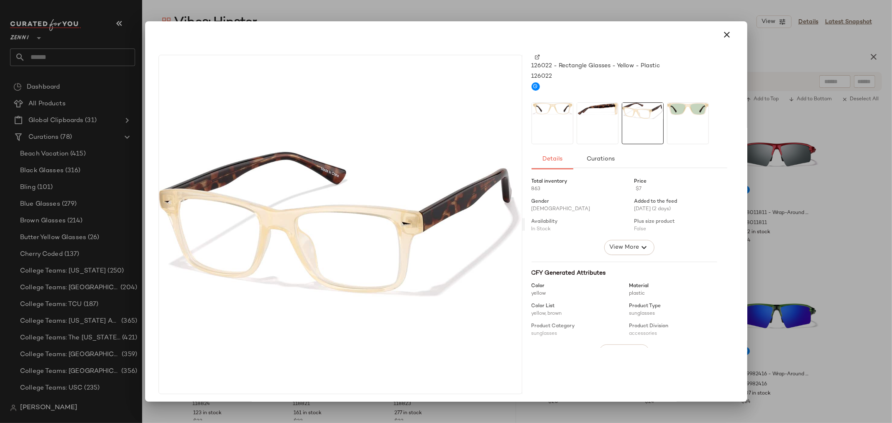
click at [688, 132] on div at bounding box center [688, 123] width 42 height 42
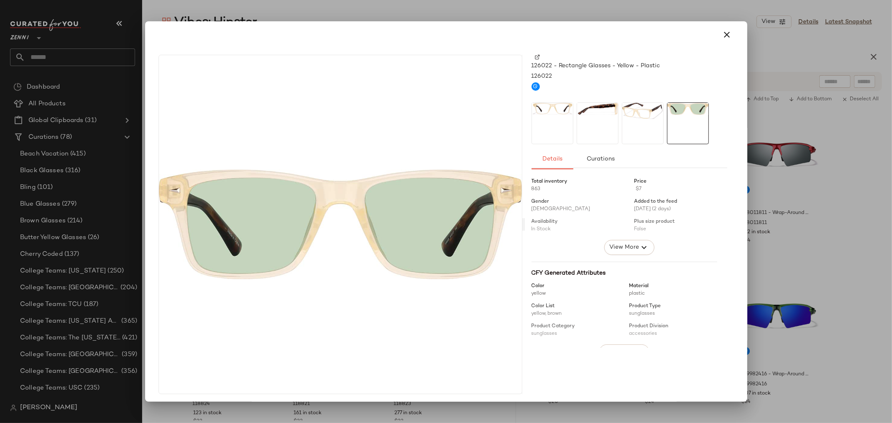
click at [726, 31] on icon "button" at bounding box center [727, 35] width 10 height 10
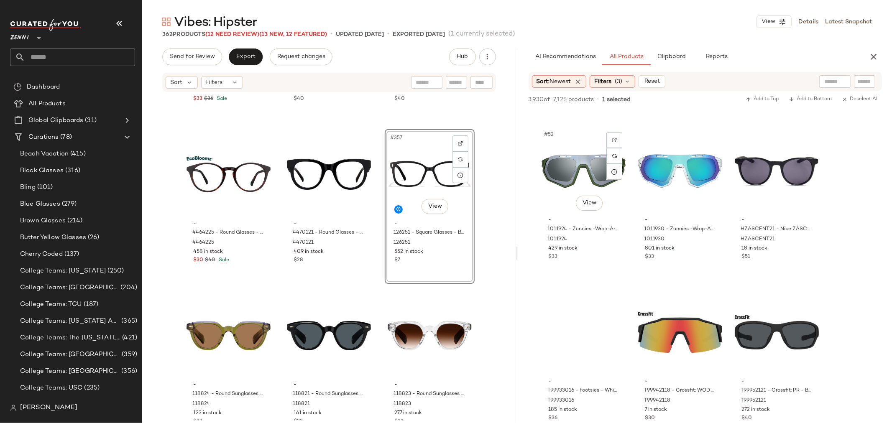
scroll to position [2742, 0]
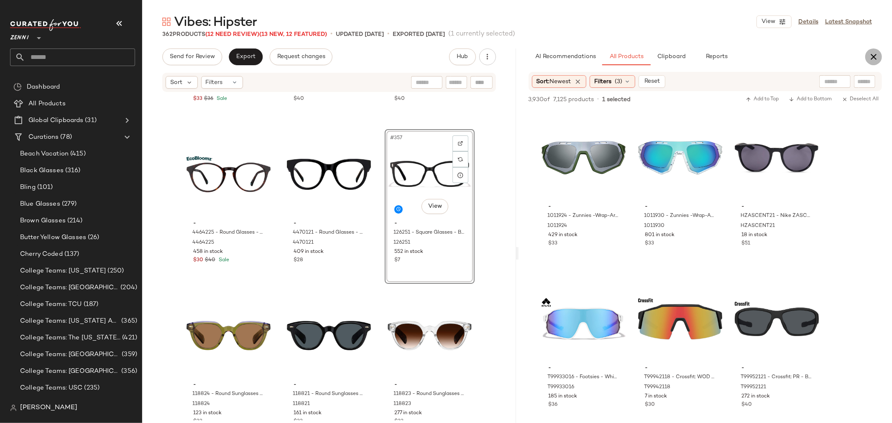
click at [875, 59] on icon "button" at bounding box center [874, 57] width 10 height 10
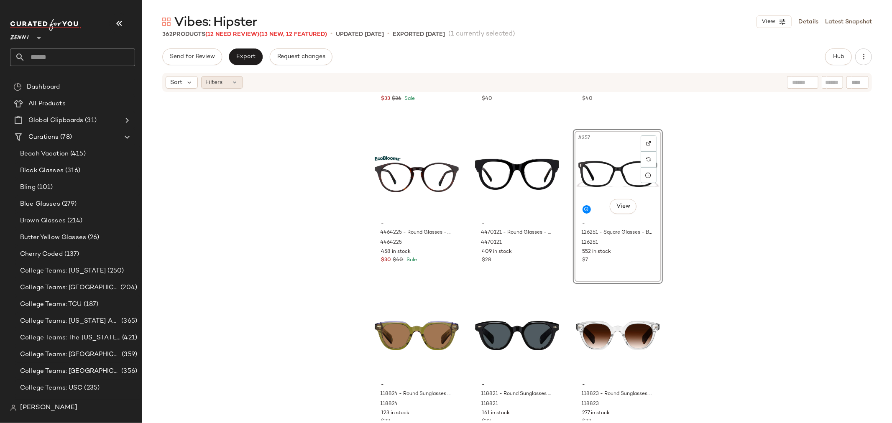
click at [228, 81] on div "Filters" at bounding box center [222, 82] width 42 height 13
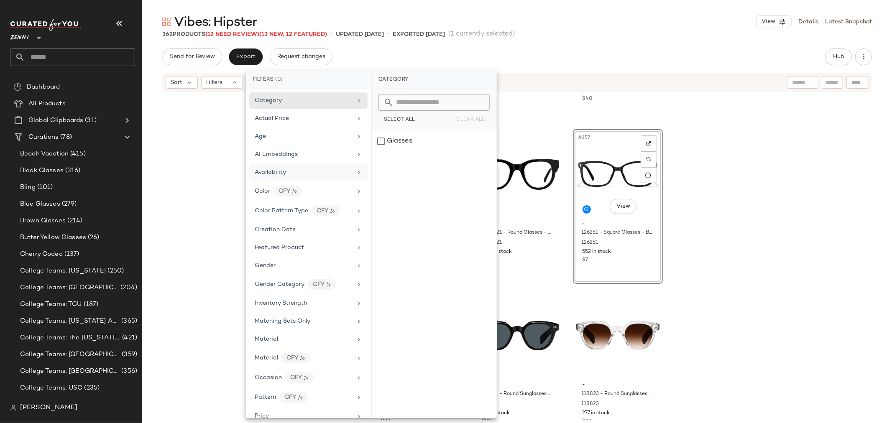
click at [306, 170] on div "Availability" at bounding box center [303, 172] width 97 height 9
click at [379, 163] on div "out_of_stock" at bounding box center [434, 161] width 125 height 20
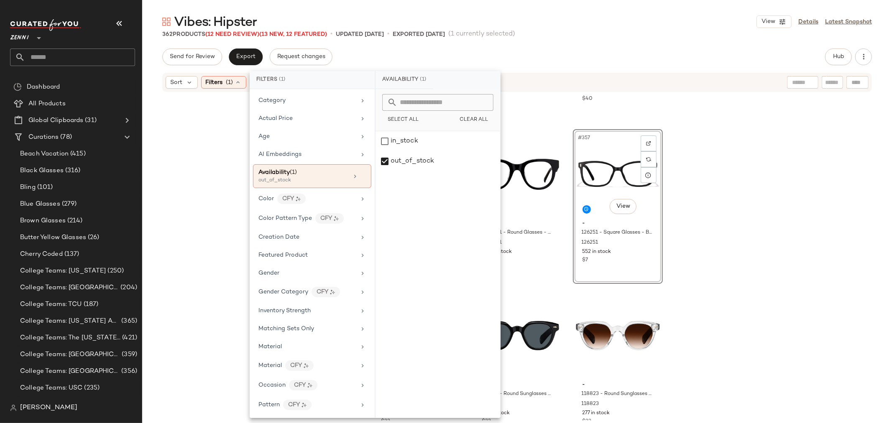
click at [218, 165] on div "- 4472721 - Round Glasses - Black - bio_based 4472721 278 in stock $33 $36 Sale…" at bounding box center [517, 257] width 750 height 328
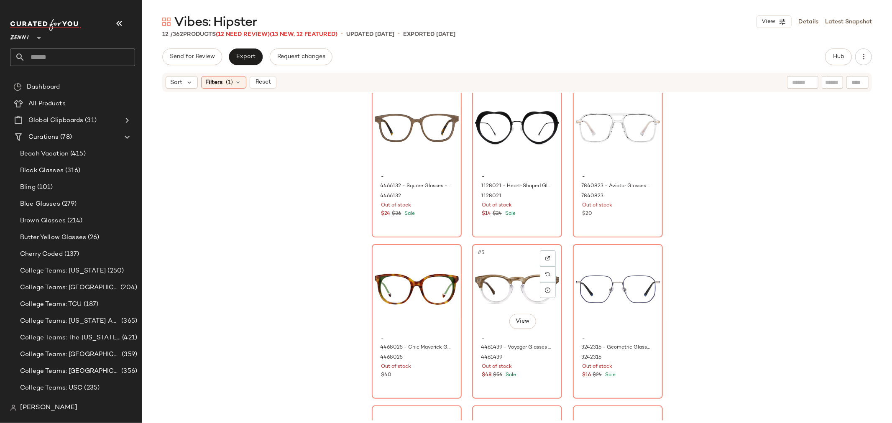
scroll to position [0, 0]
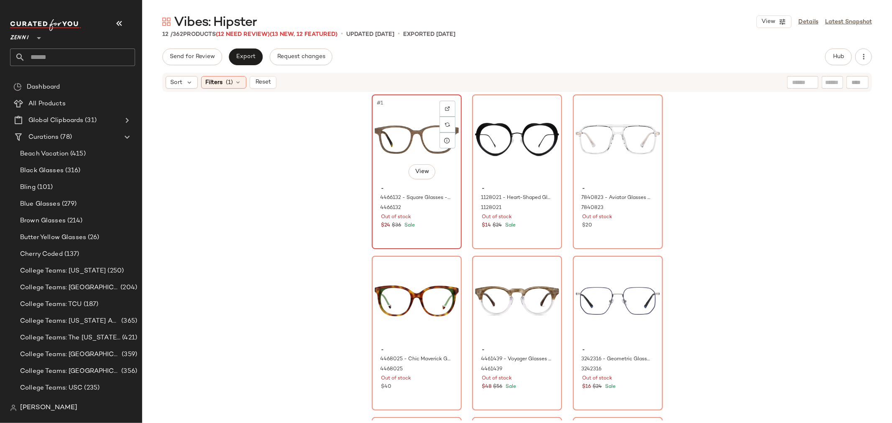
click at [424, 227] on div "$24 $36 Sale" at bounding box center [417, 226] width 71 height 8
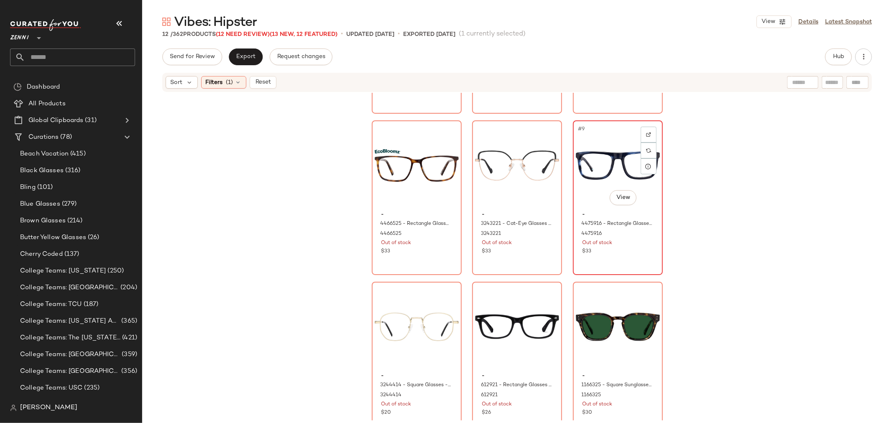
scroll to position [319, 0]
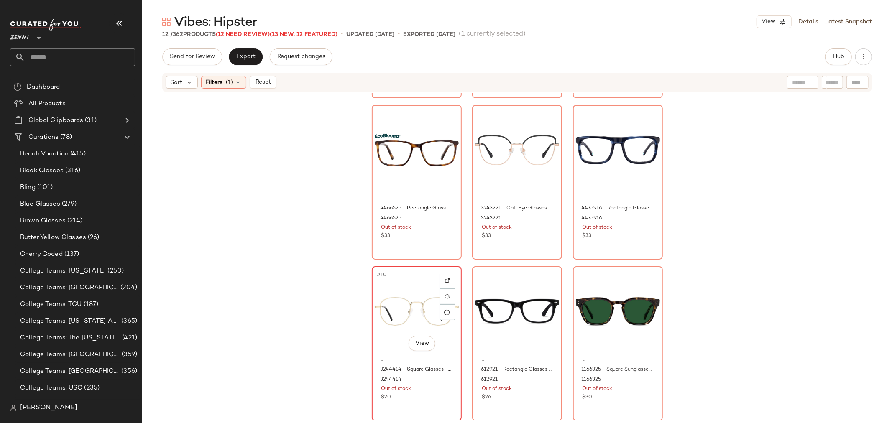
click at [426, 400] on div "$20" at bounding box center [417, 398] width 71 height 8
click at [621, 407] on div "#12 View - 1166325 - Square Sunglasses - Tortoiseshell - Plastic 1166325 Out of…" at bounding box center [618, 343] width 88 height 153
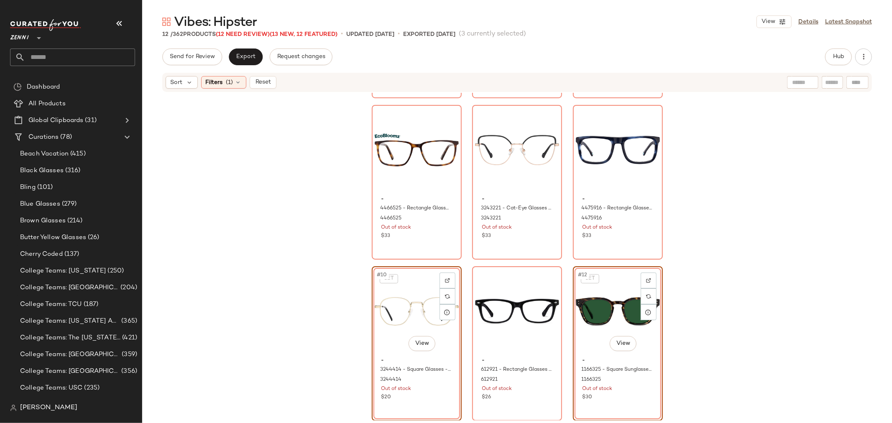
scroll to position [151, 0]
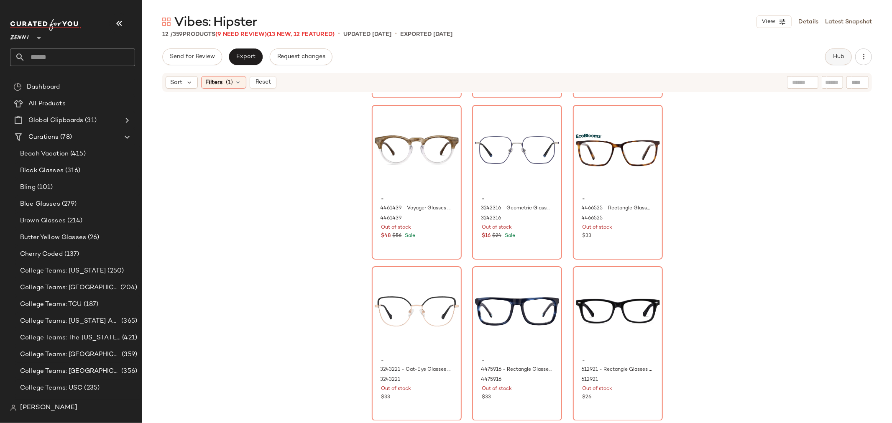
click at [835, 61] on button "Hub" at bounding box center [838, 57] width 27 height 17
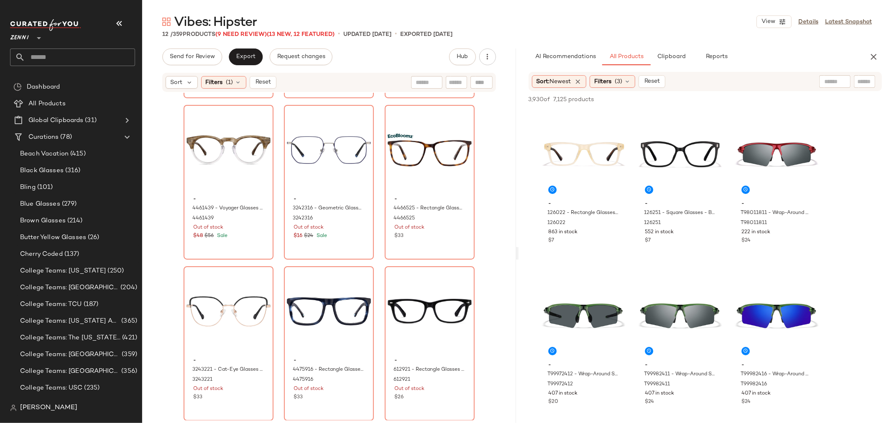
click at [859, 79] on input "text" at bounding box center [865, 81] width 15 height 9
type input "******"
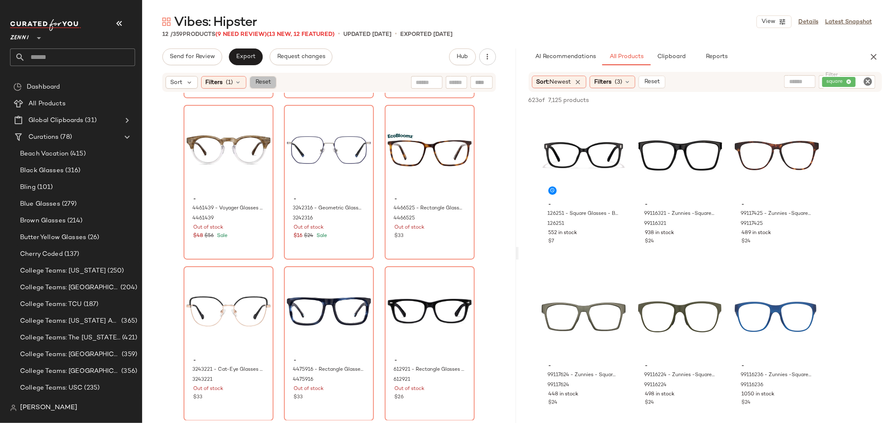
click at [267, 82] on span "Reset" at bounding box center [263, 82] width 16 height 7
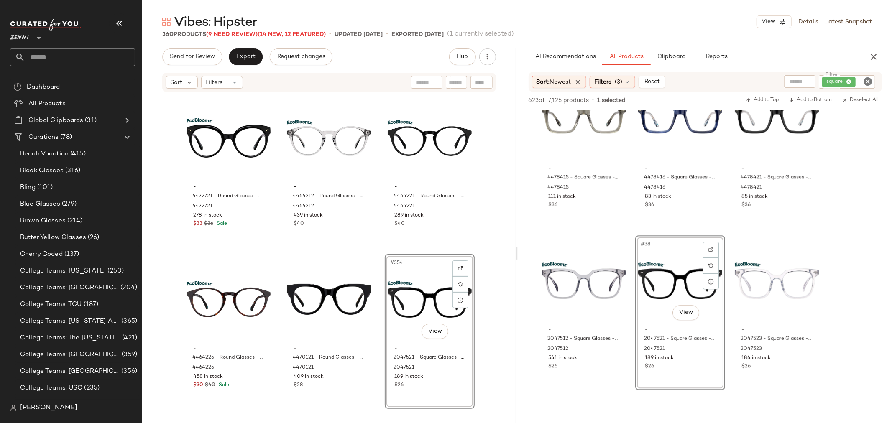
scroll to position [18725, 0]
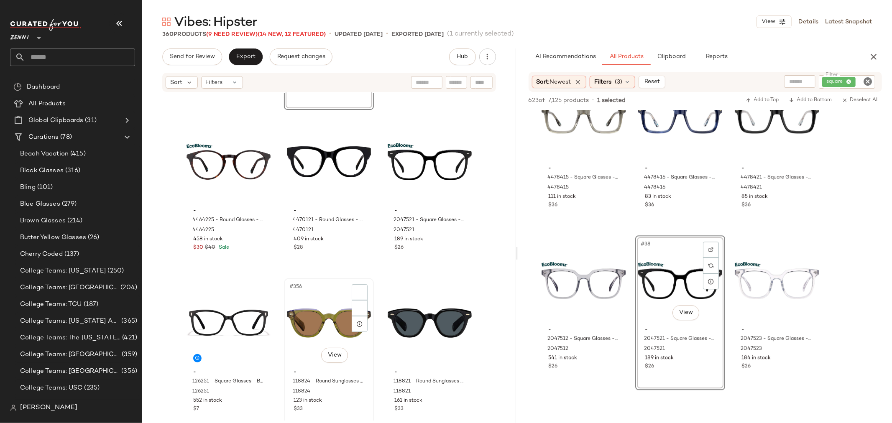
scroll to position [18878, 0]
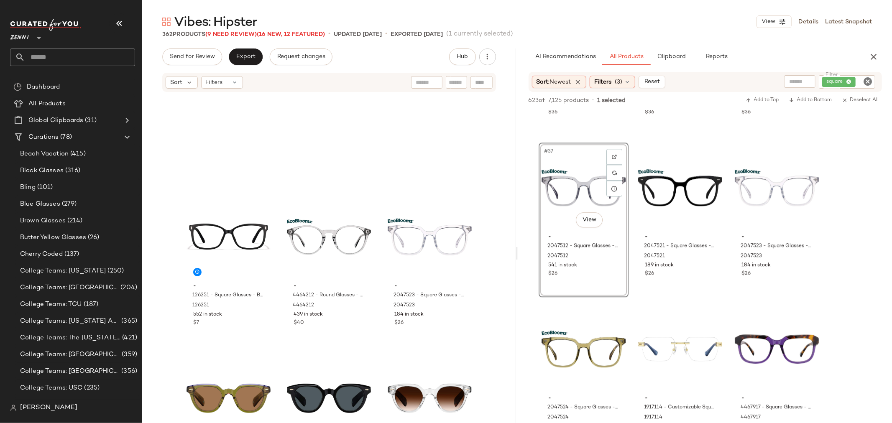
scroll to position [18925, 0]
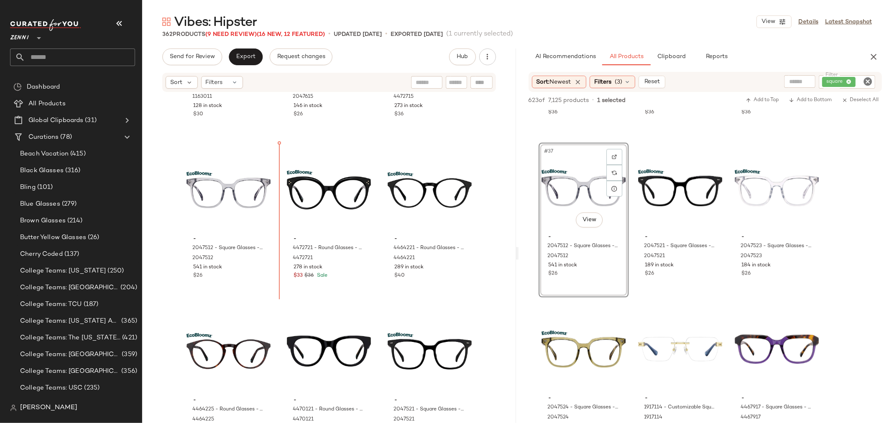
scroll to position [18675, 0]
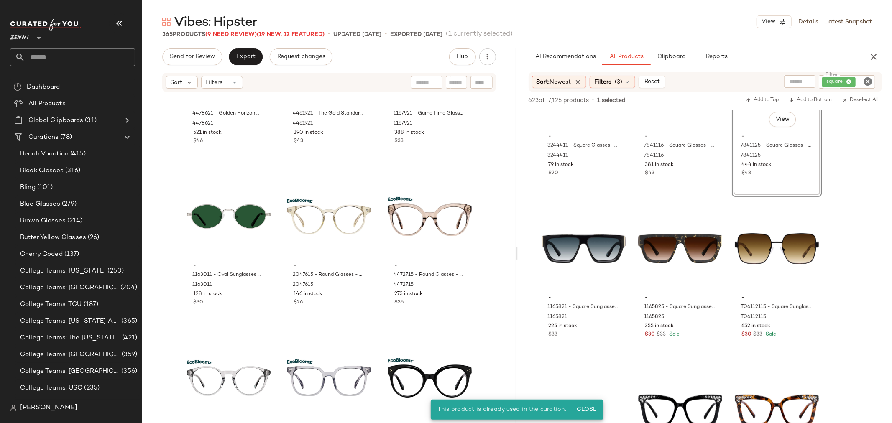
scroll to position [3021, 0]
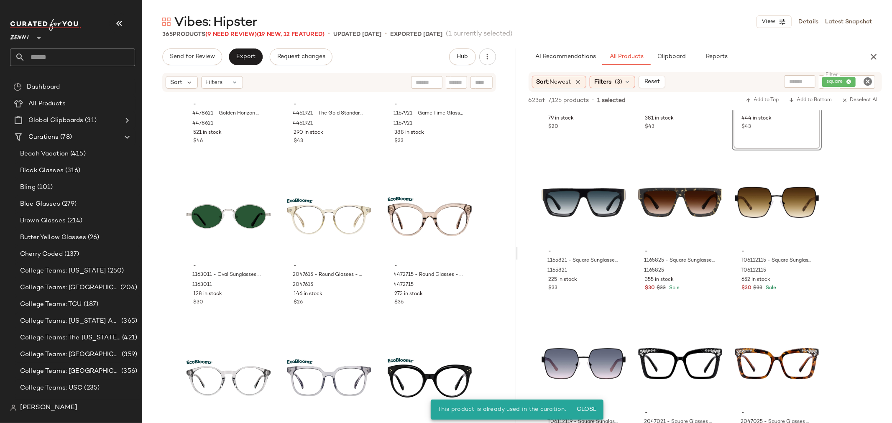
click at [866, 81] on icon "Clear Filter" at bounding box center [868, 82] width 10 height 10
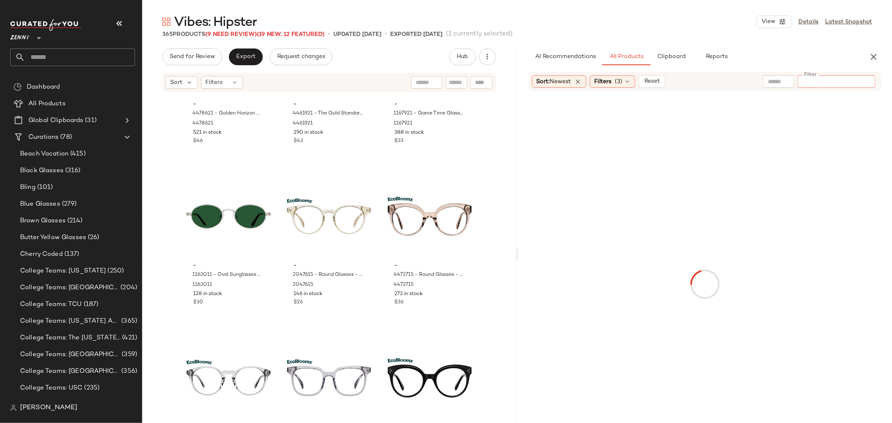
click at [848, 78] on input "Filter" at bounding box center [836, 81] width 71 height 9
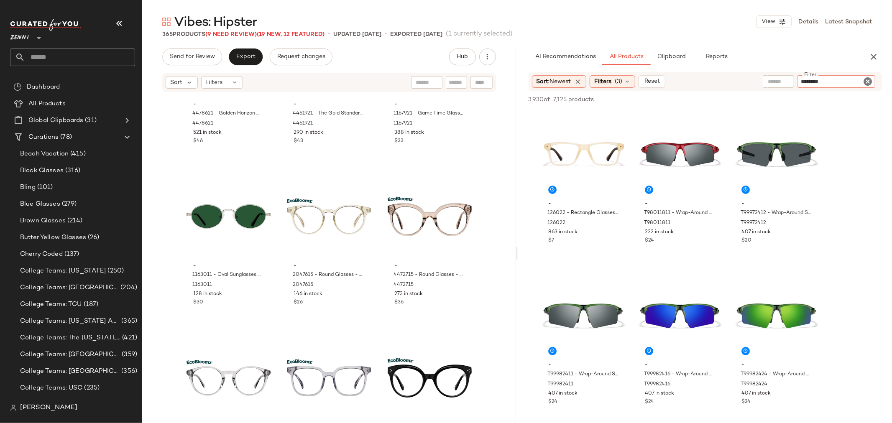
type input "*********"
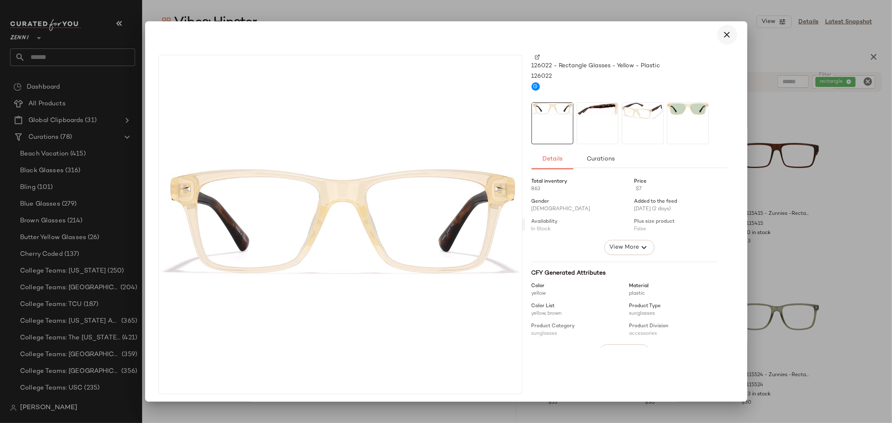
click at [727, 31] on icon "button" at bounding box center [727, 35] width 10 height 10
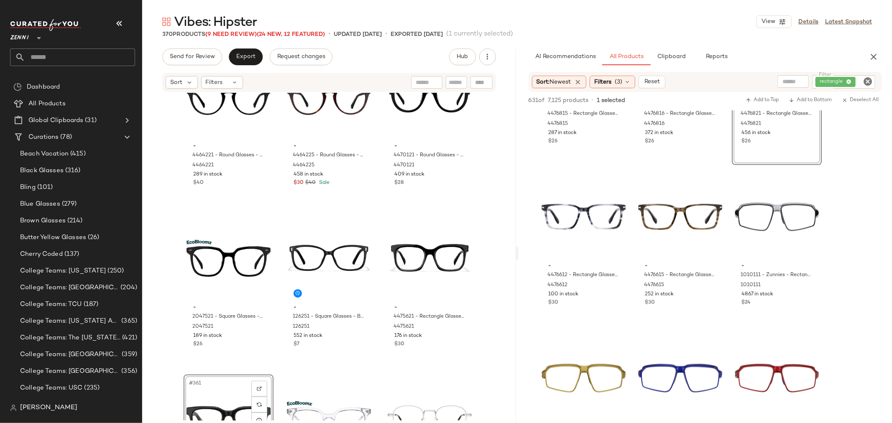
scroll to position [1115, 0]
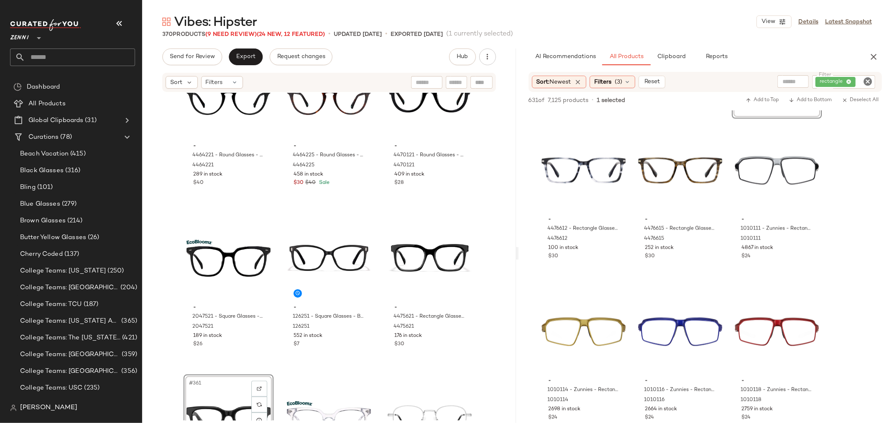
click at [870, 82] on icon "Clear Filter" at bounding box center [868, 82] width 10 height 10
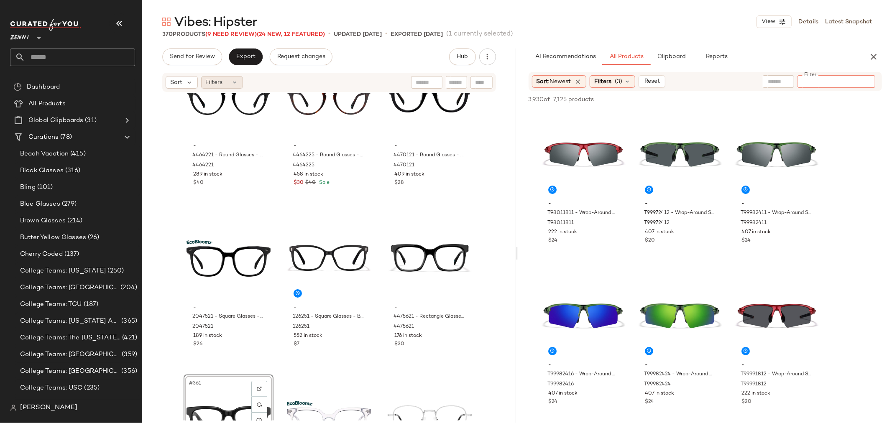
click at [228, 82] on div "Filters" at bounding box center [222, 82] width 42 height 13
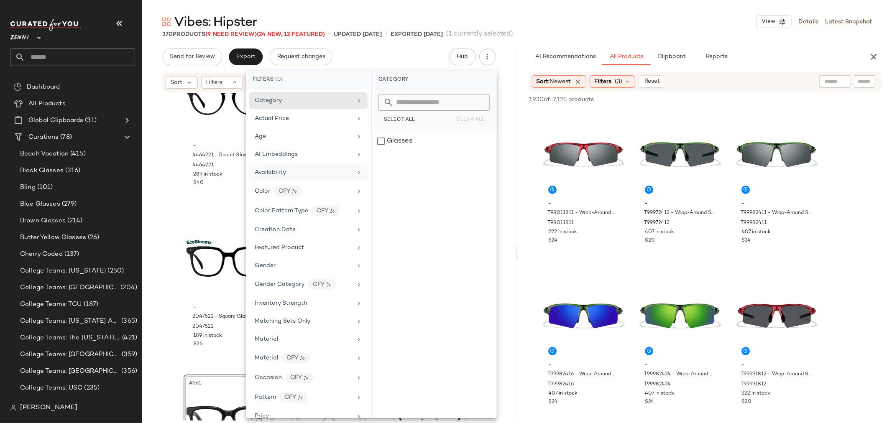
click at [272, 173] on span "Availability" at bounding box center [270, 172] width 31 height 6
click at [379, 158] on div "out_of_stock" at bounding box center [434, 161] width 125 height 20
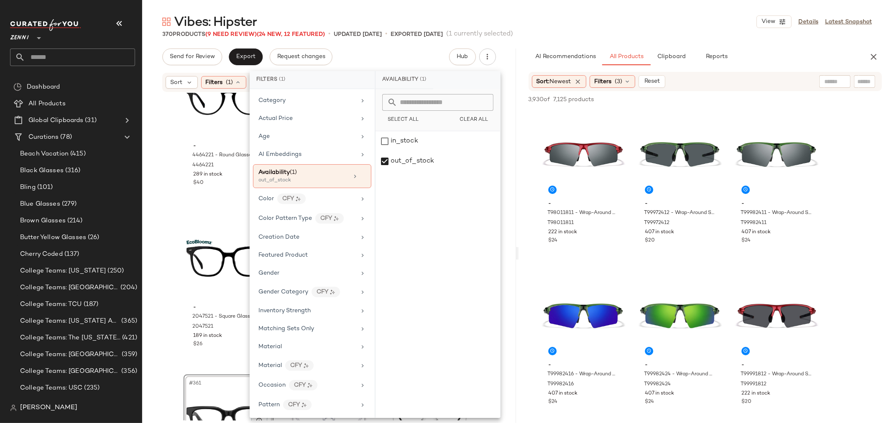
click at [169, 171] on div "- 4464221 - Round Glasses - Black - bio_based 4464221 289 in stock $40 - 446422…" at bounding box center [329, 257] width 374 height 328
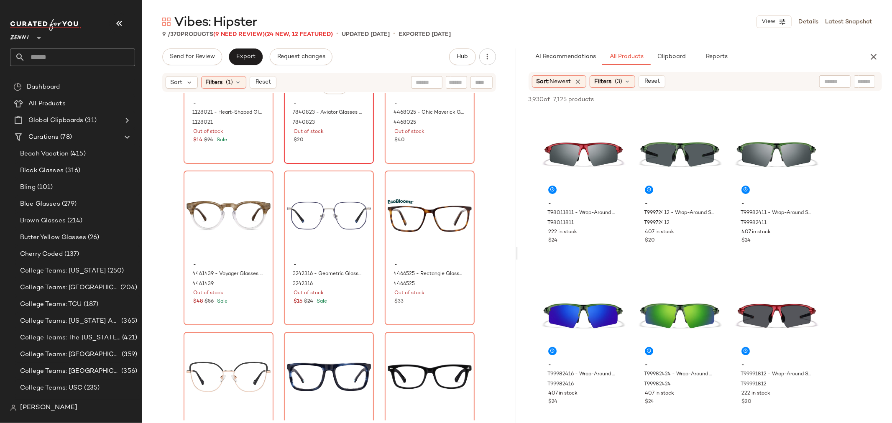
scroll to position [139, 0]
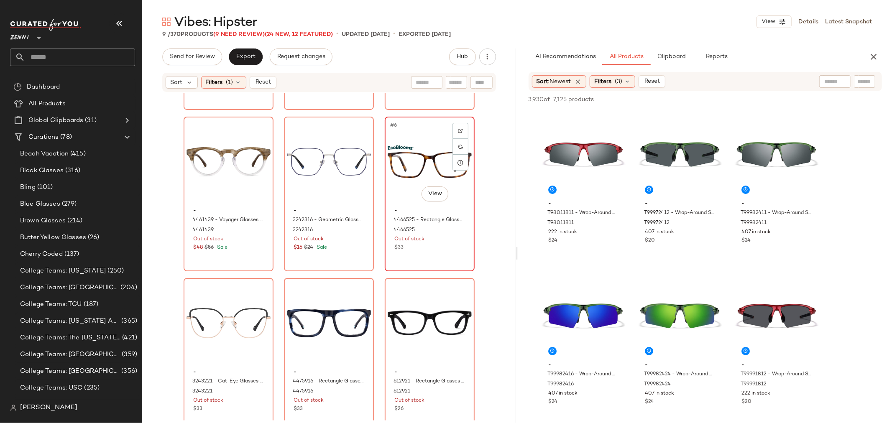
click at [396, 206] on div "- 4466525 - Rectangle Glasses - Tortoiseshell - bio_based 4466525 Out of stock …" at bounding box center [430, 228] width 84 height 49
click at [879, 57] on icon "button" at bounding box center [874, 57] width 10 height 10
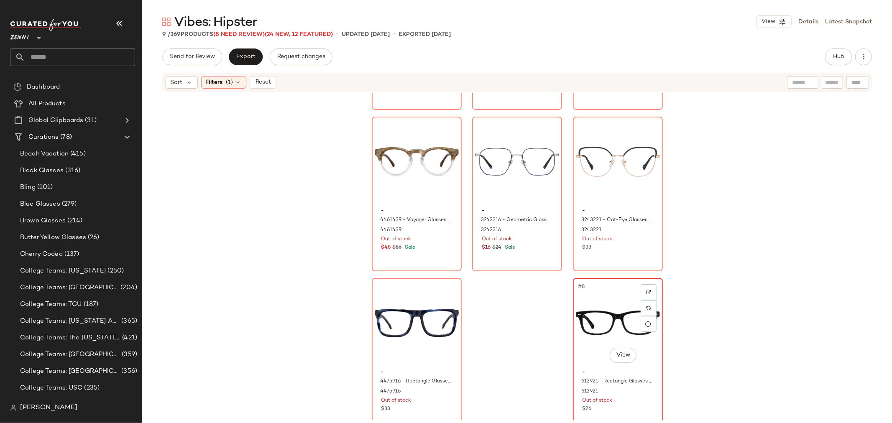
click at [588, 295] on div "#8 View" at bounding box center [618, 323] width 84 height 85
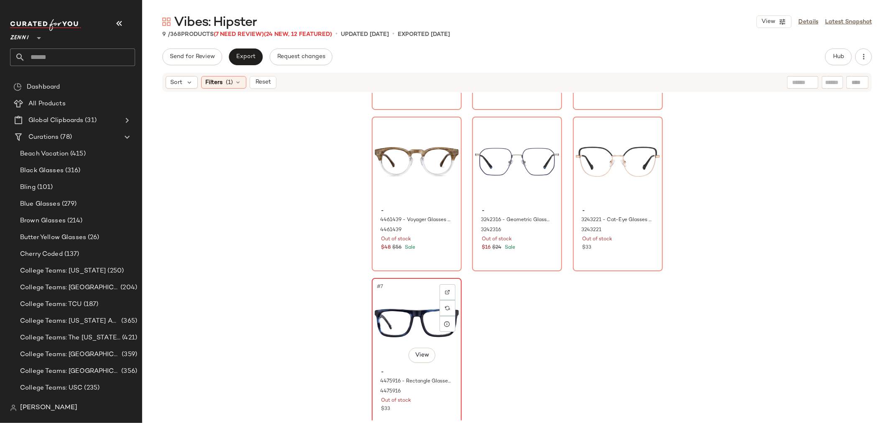
click at [384, 361] on div "#7 View" at bounding box center [417, 323] width 84 height 85
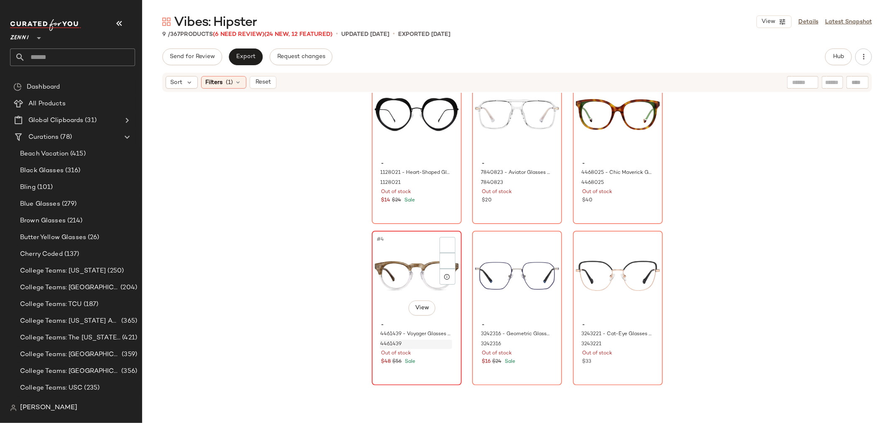
scroll to position [25, 0]
click at [621, 207] on div "#3 View - 4468025 - Chic Maverick Glasses - Tortoiseshell - Acetate 4468025 Out…" at bounding box center [618, 146] width 88 height 153
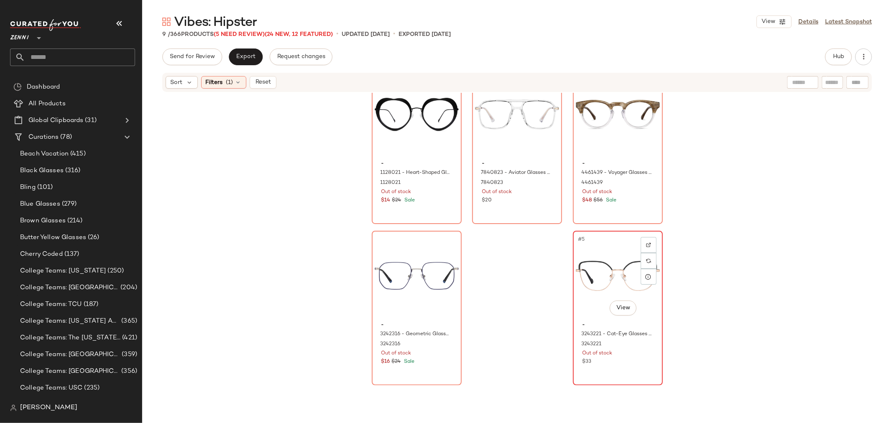
click at [612, 370] on div "#5 View - 3243221 - Cat-Eye Glasses - Black - Stainless Steel 3243221 Out of st…" at bounding box center [618, 308] width 88 height 153
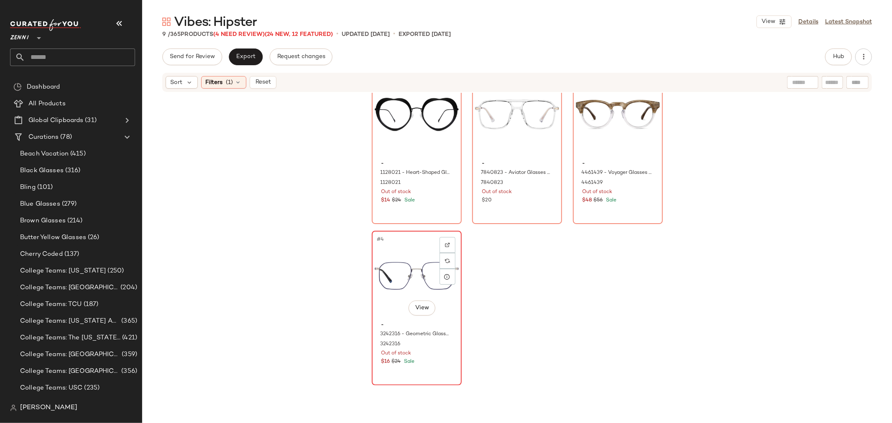
click at [412, 374] on div "#4 View - 3242316 - Geometric Glasses - Blue - Stainless Steel 3242316 Out of s…" at bounding box center [417, 308] width 88 height 153
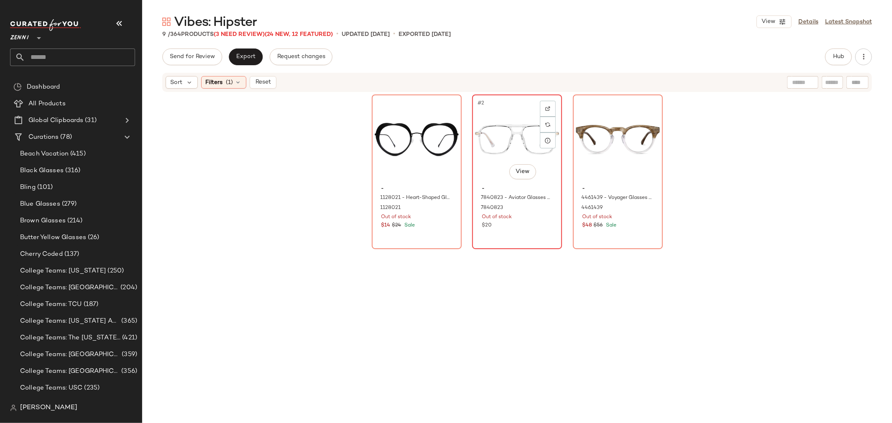
click at [525, 228] on div "$20" at bounding box center [517, 226] width 71 height 8
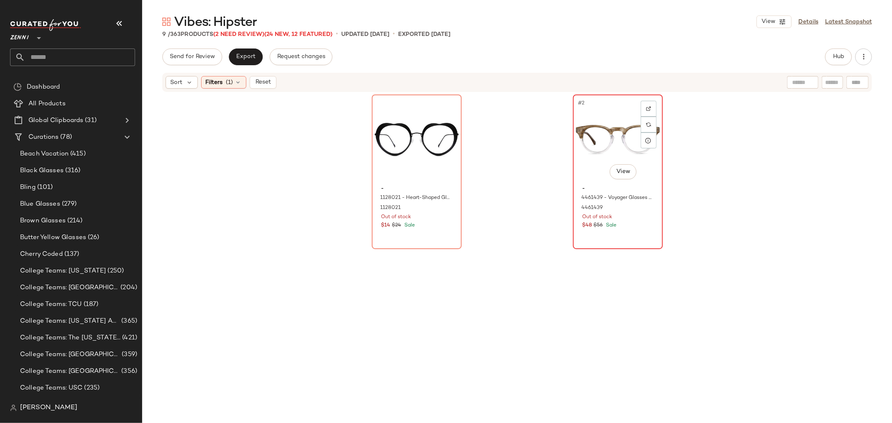
click at [621, 237] on div "#2 View - 4461439 - Voyager Glasses - Pattern - Acetate 4461439 Out of stock $4…" at bounding box center [618, 171] width 88 height 153
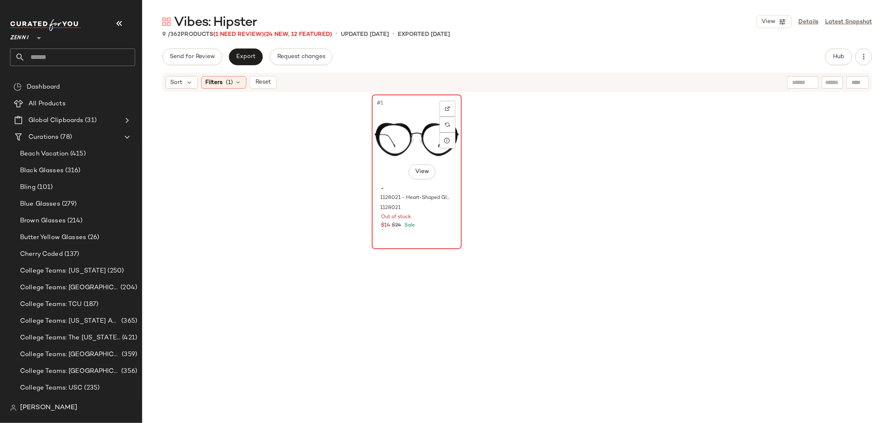
click at [441, 236] on div "#1 View - 1128021 - Heart-Shaped Glasses - Black - Stainless Steel 1128021 Out …" at bounding box center [417, 171] width 88 height 153
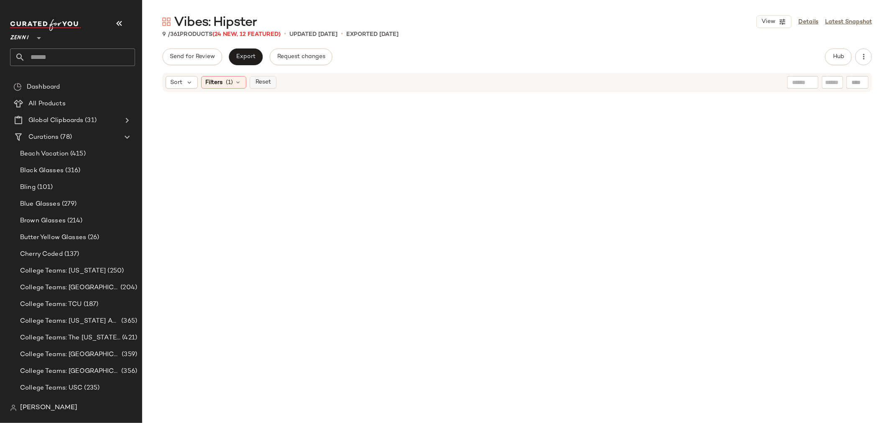
click at [267, 85] on span "Reset" at bounding box center [263, 82] width 16 height 7
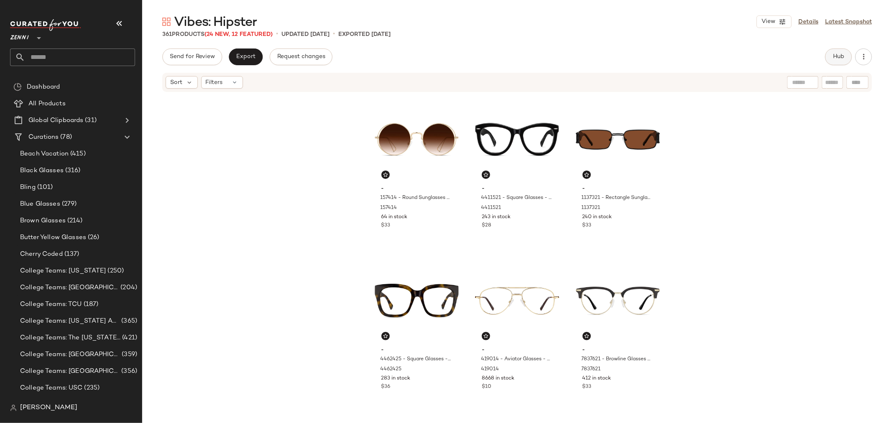
click at [830, 61] on button "Hub" at bounding box center [838, 57] width 27 height 17
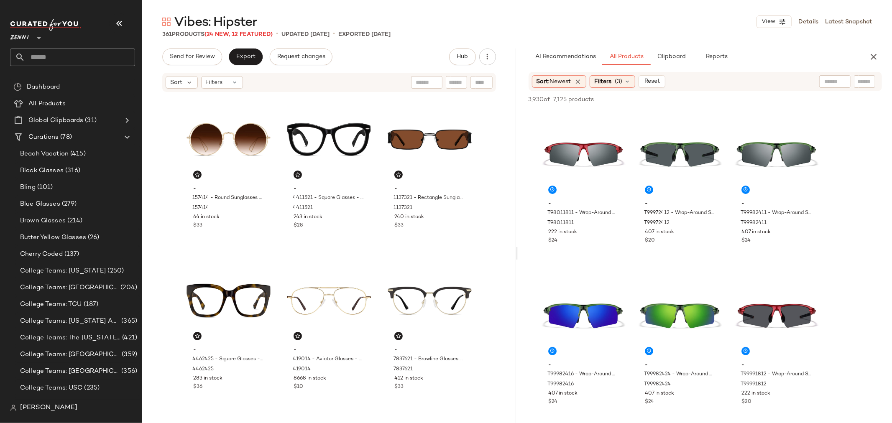
click at [863, 82] on input "text" at bounding box center [865, 81] width 15 height 9
type input "*********"
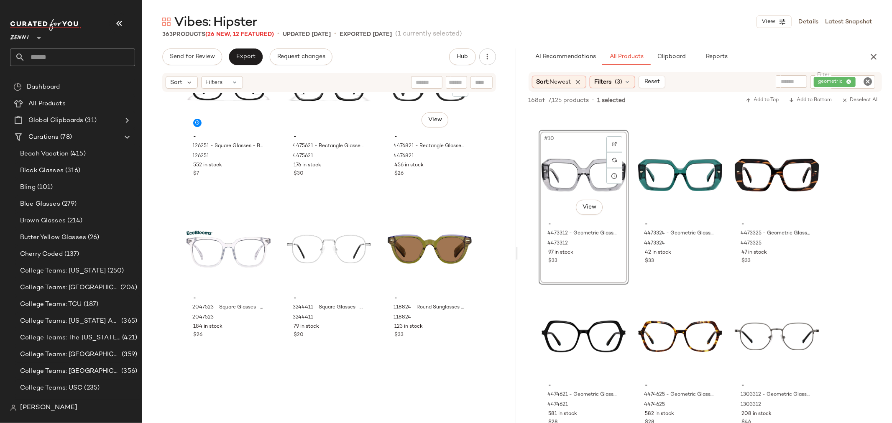
scroll to position [18980, 0]
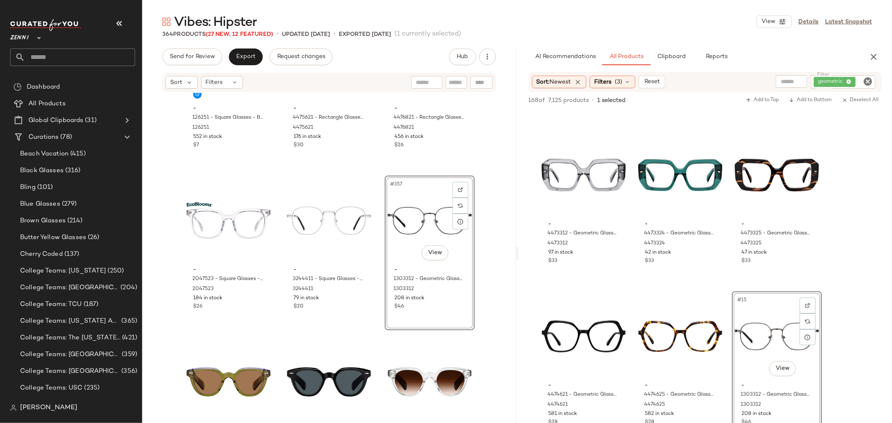
click at [868, 82] on icon "Clear Filter" at bounding box center [868, 82] width 10 height 10
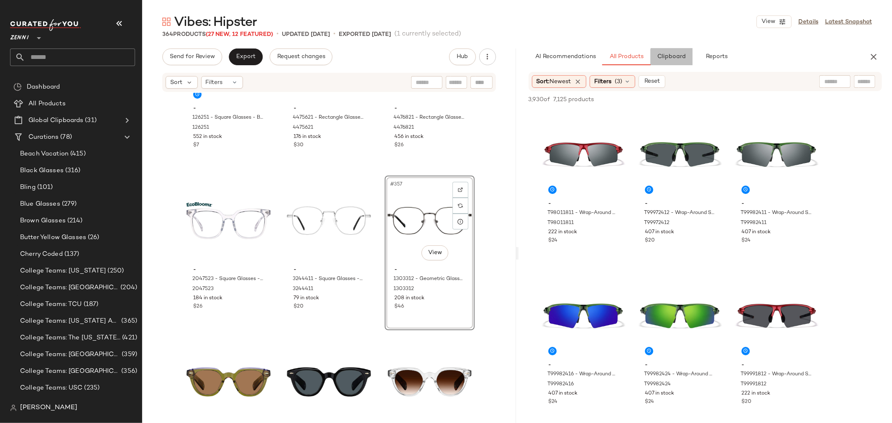
click at [678, 58] on span "Clipboard" at bounding box center [671, 57] width 29 height 7
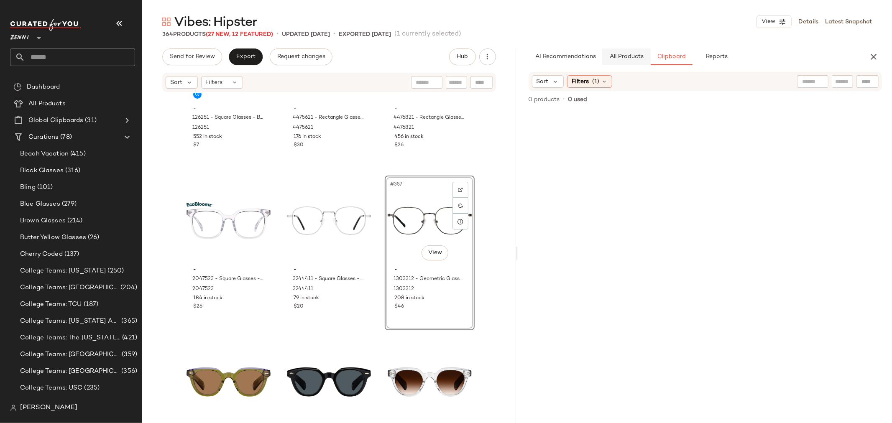
click at [630, 61] on button "All Products" at bounding box center [626, 57] width 49 height 17
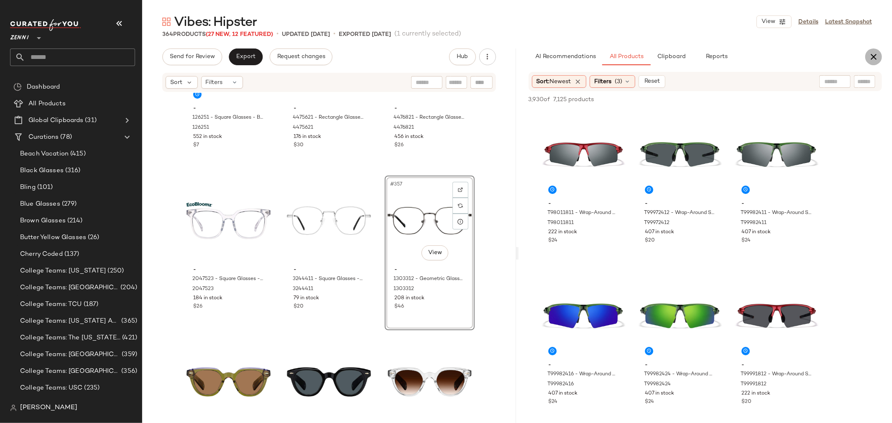
click at [875, 54] on icon "button" at bounding box center [874, 57] width 10 height 10
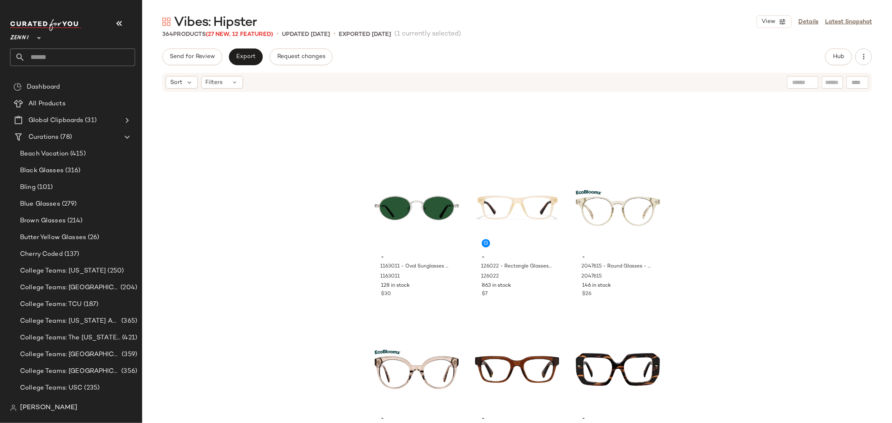
scroll to position [18003, 0]
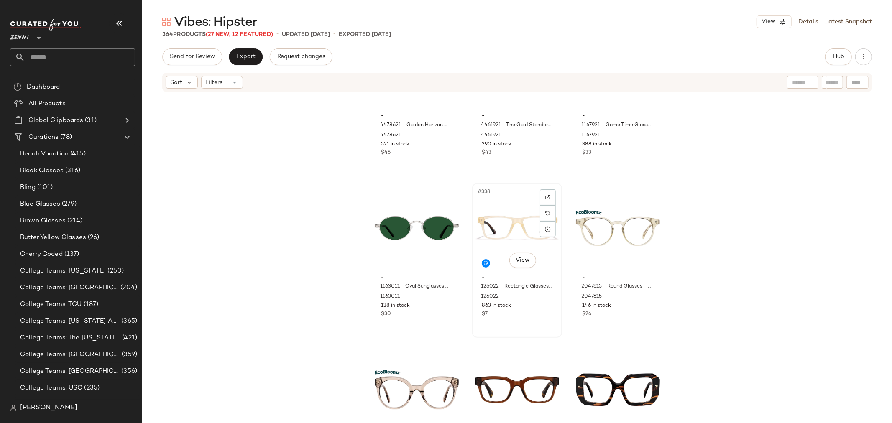
click at [475, 236] on div "#338 View" at bounding box center [517, 228] width 84 height 85
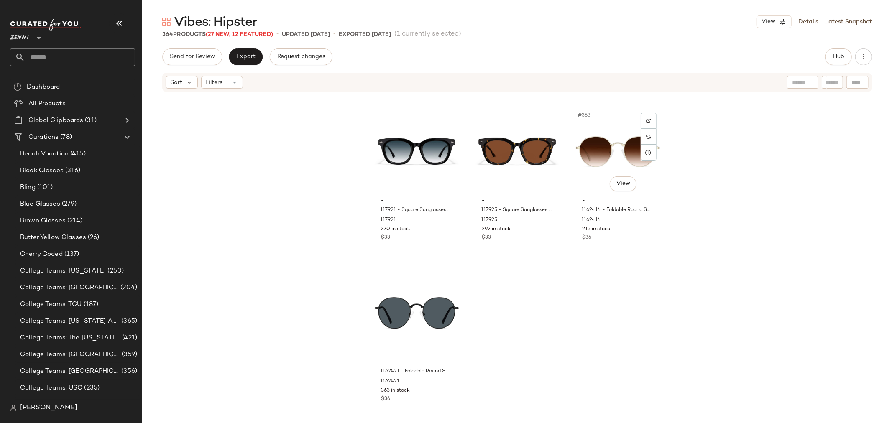
scroll to position [19373, 0]
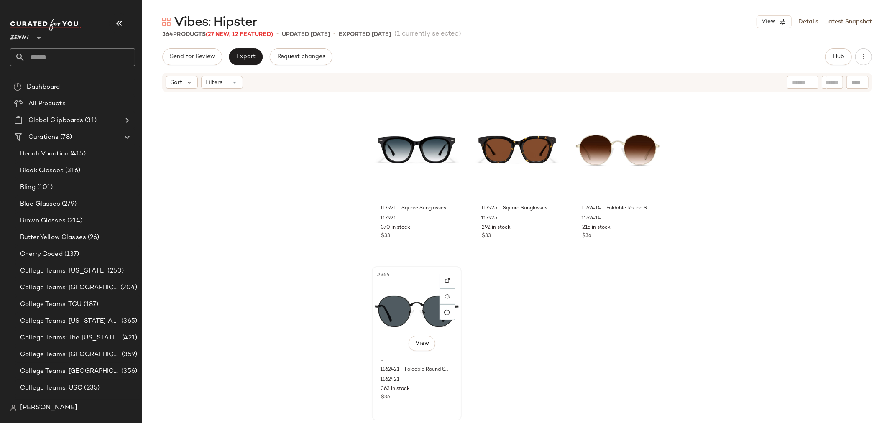
click at [445, 400] on div "$36" at bounding box center [417, 398] width 71 height 8
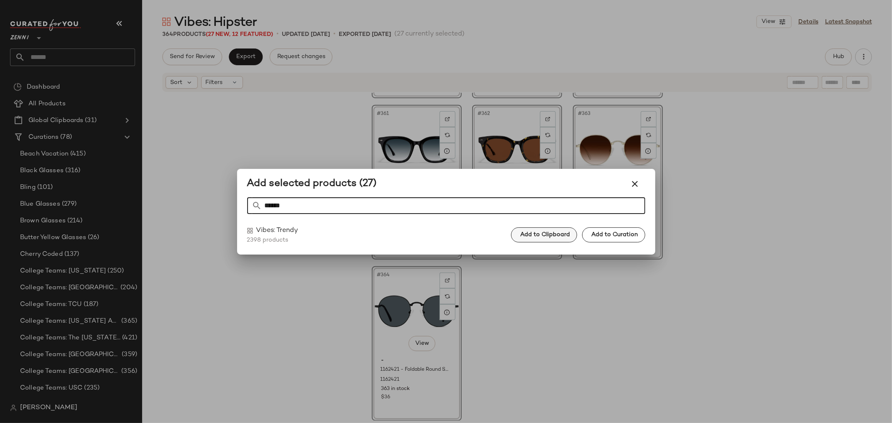
type input "******"
click at [553, 232] on span "Add to Clipboard" at bounding box center [545, 235] width 50 height 7
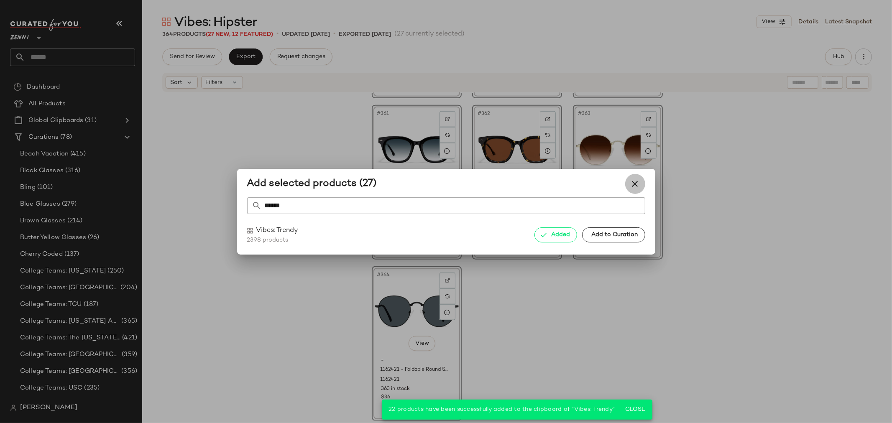
click at [633, 183] on icon "button" at bounding box center [635, 184] width 10 height 10
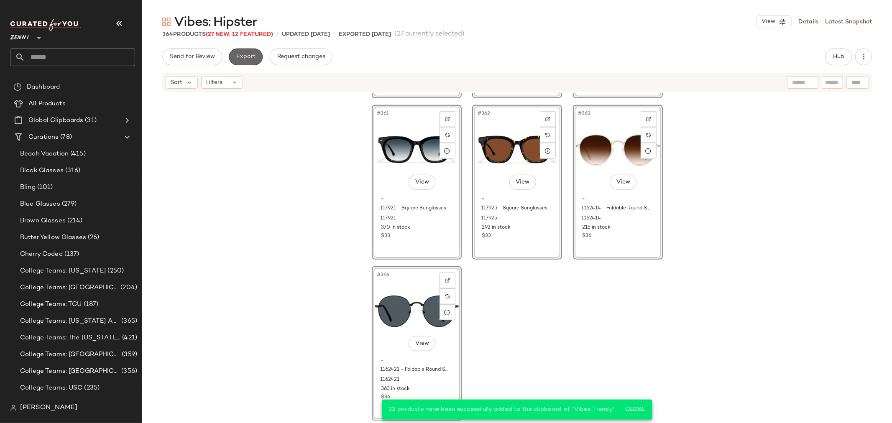
click at [245, 58] on span "Export" at bounding box center [246, 57] width 20 height 7
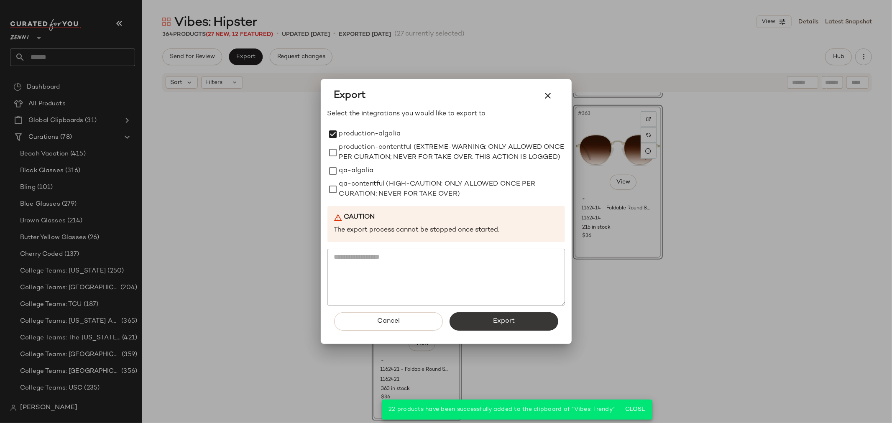
click at [511, 325] on span "Export" at bounding box center [504, 322] width 22 height 8
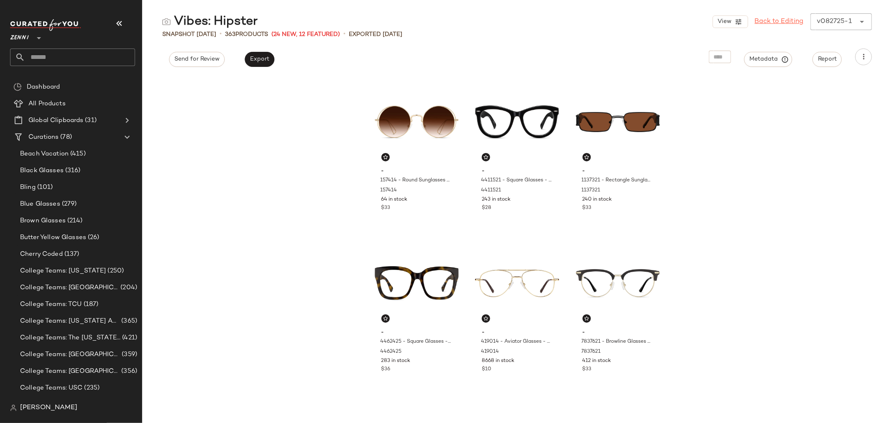
click at [779, 19] on link "Back to Editing" at bounding box center [779, 22] width 49 height 10
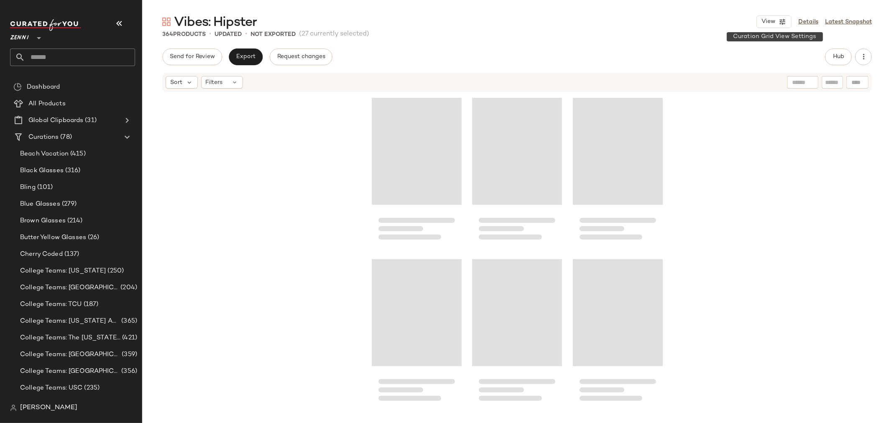
scroll to position [19373, 0]
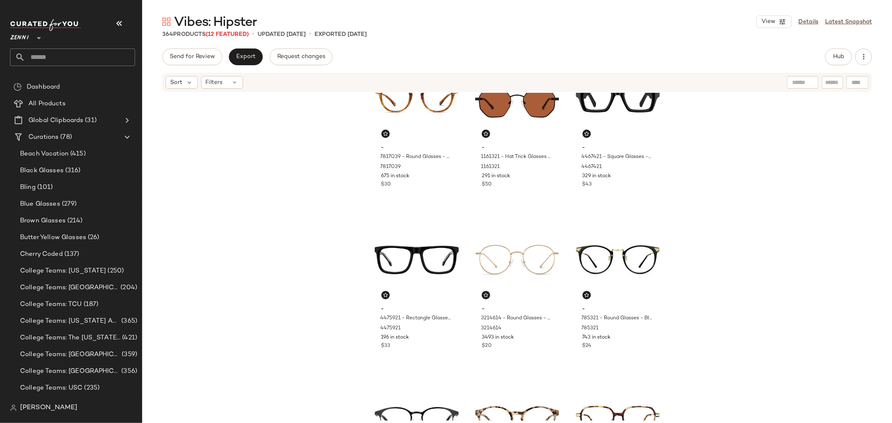
scroll to position [379, 0]
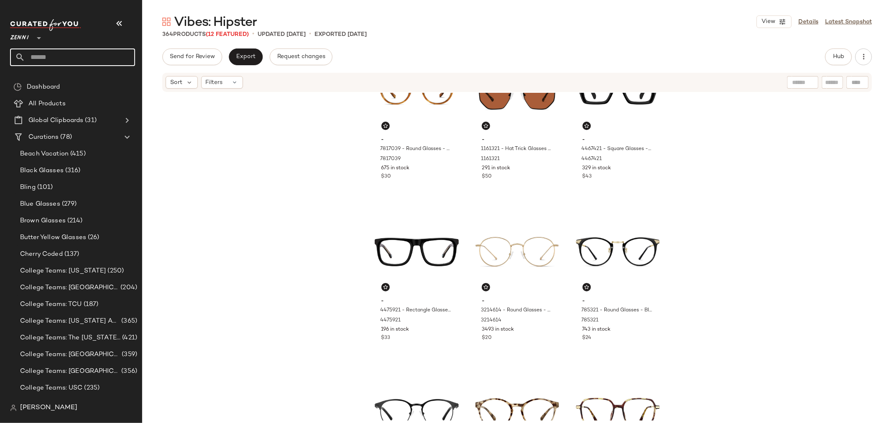
click at [78, 59] on input "text" at bounding box center [80, 58] width 110 height 18
type input "******"
click at [70, 90] on div "Vibes: Trendy" at bounding box center [72, 81] width 125 height 24
click at [72, 55] on input "******" at bounding box center [72, 58] width 125 height 18
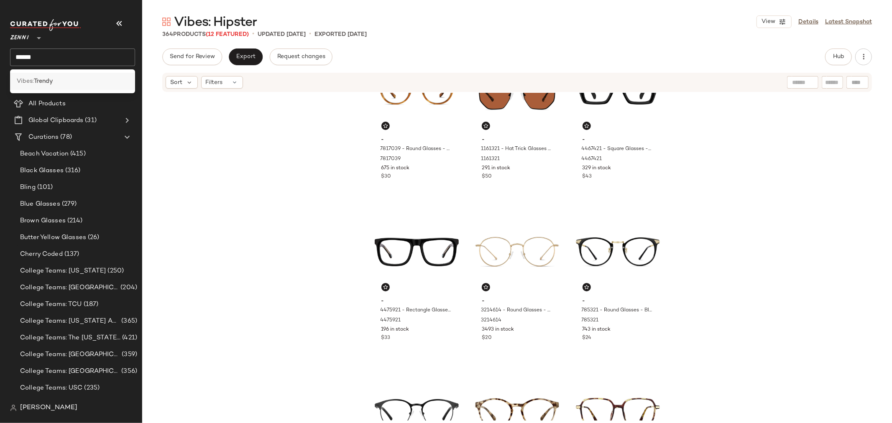
click at [53, 79] on b "Trendy" at bounding box center [43, 81] width 19 height 9
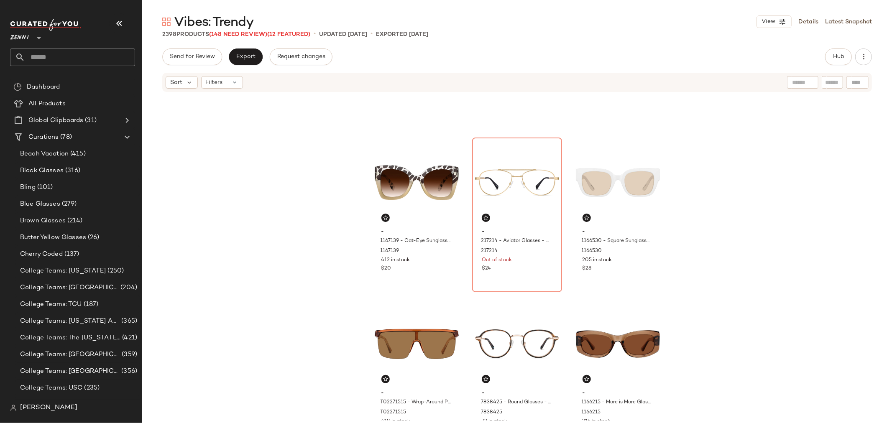
scroll to position [286, 0]
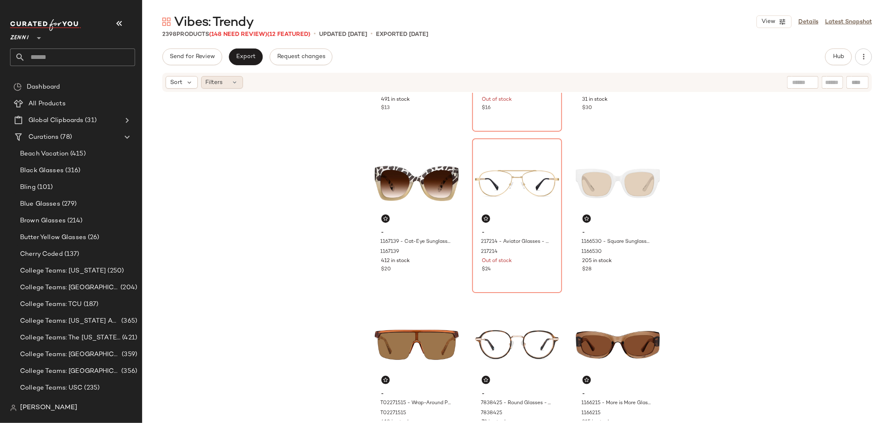
click at [235, 81] on icon at bounding box center [235, 82] width 7 height 7
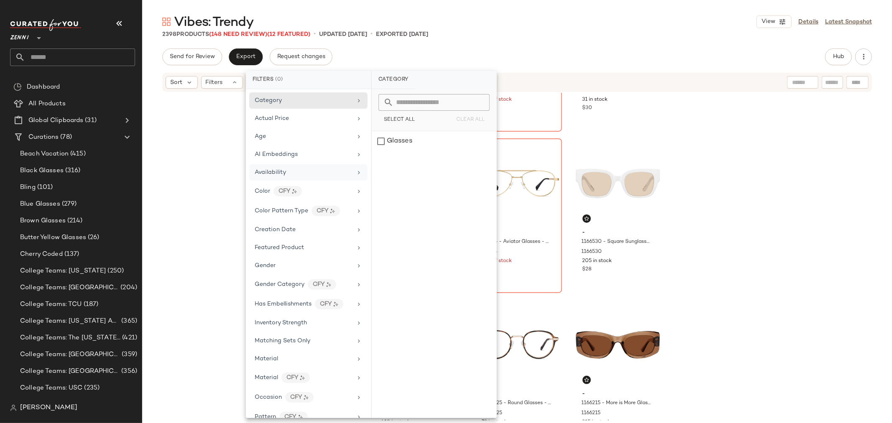
click at [285, 174] on span "Availability" at bounding box center [270, 172] width 31 height 6
click at [379, 161] on div "out_of_stock" at bounding box center [434, 161] width 125 height 20
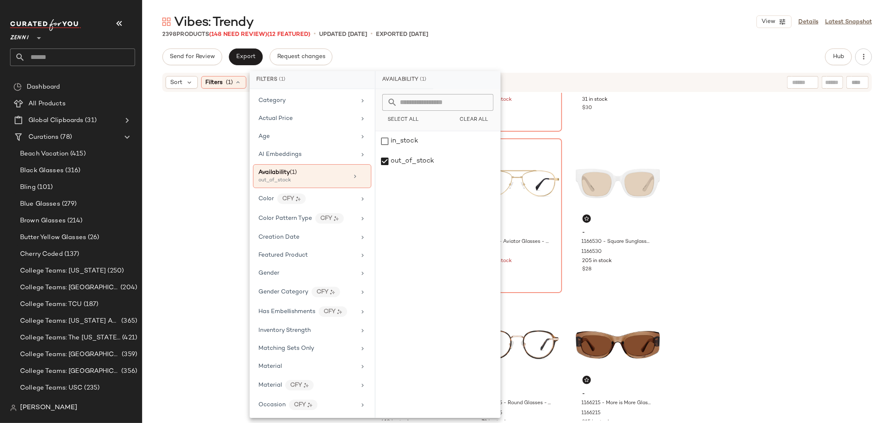
click at [721, 215] on div "- T01962112 - Cat-Eye Sunglasses - Black - Plastic T01962112 491 in stock $13 -…" at bounding box center [517, 257] width 750 height 328
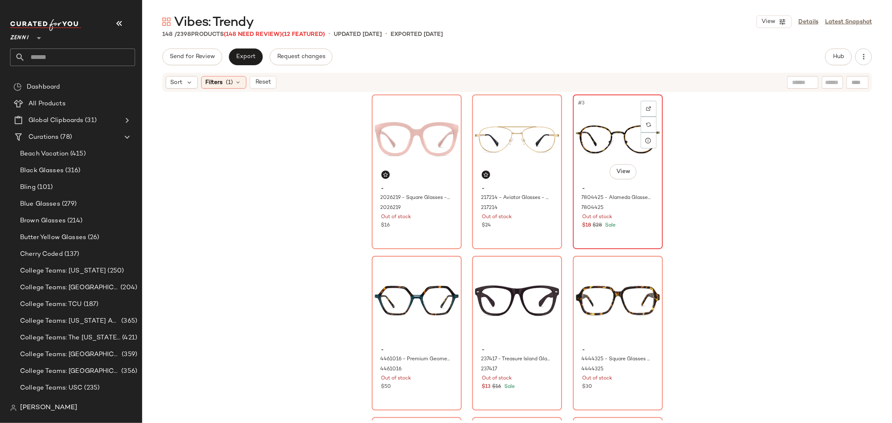
click at [589, 168] on div "#3 View" at bounding box center [618, 139] width 84 height 85
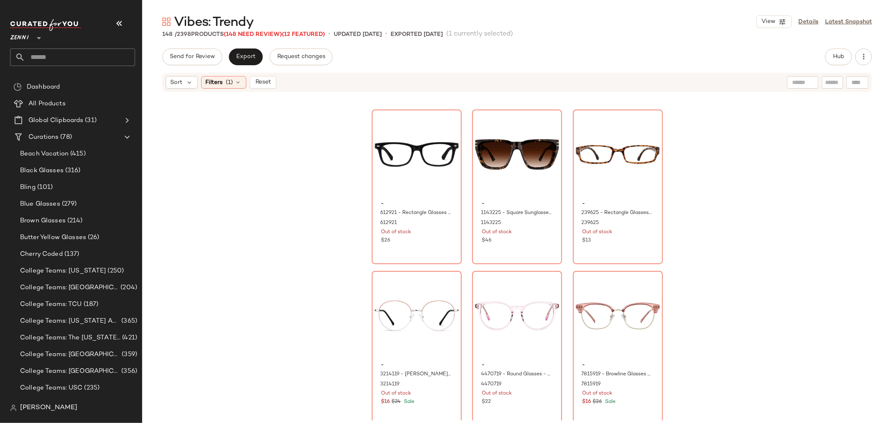
scroll to position [7747, 0]
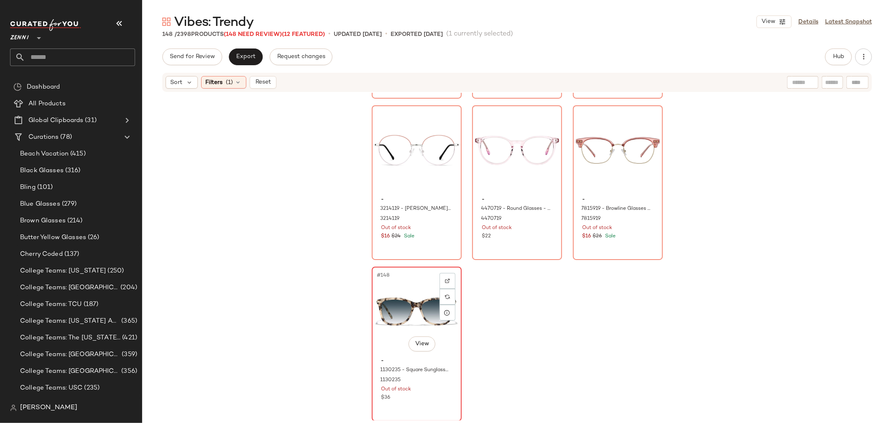
click at [432, 401] on div "$36" at bounding box center [417, 398] width 71 height 8
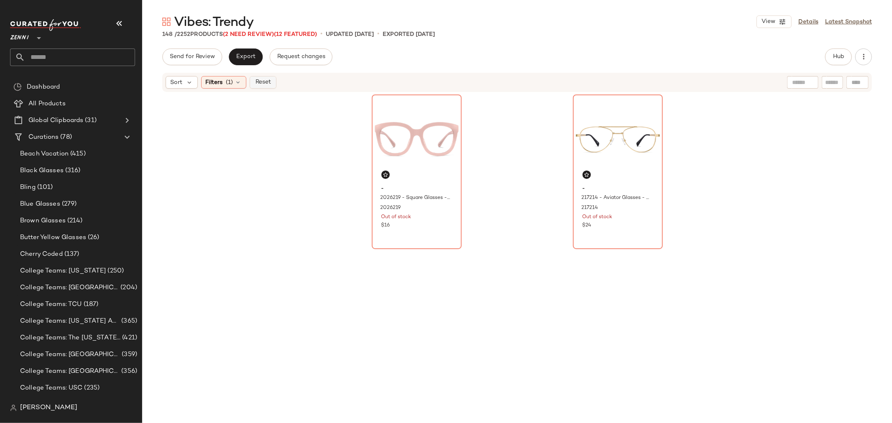
click at [265, 87] on button "Reset" at bounding box center [263, 82] width 27 height 13
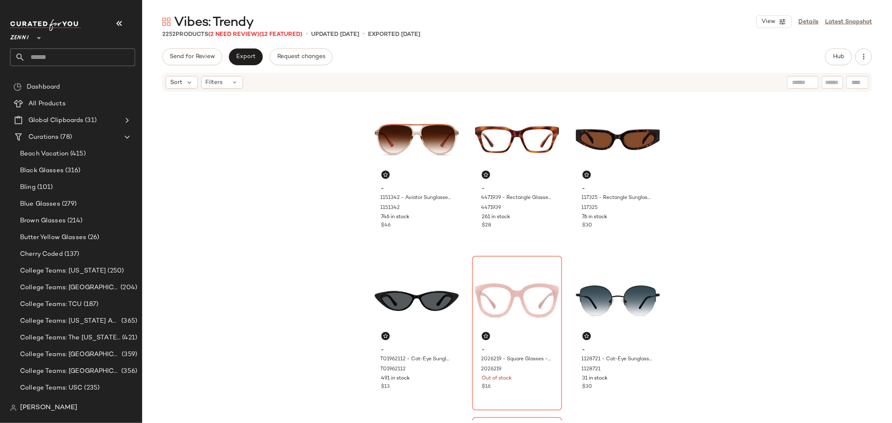
click at [53, 56] on input "text" at bounding box center [80, 58] width 110 height 18
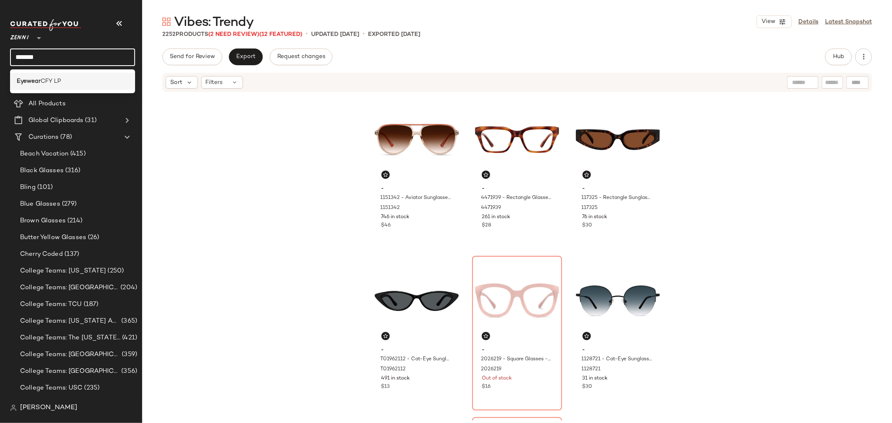
type input "*******"
click at [53, 78] on span "CFY LP" at bounding box center [51, 81] width 20 height 9
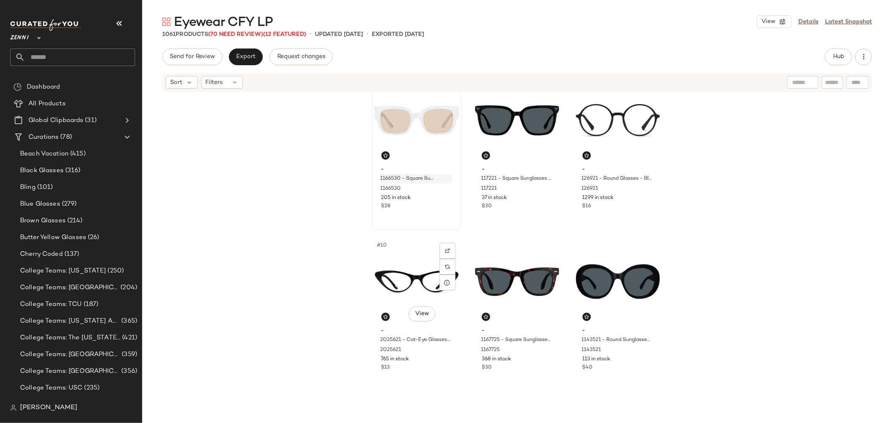
scroll to position [425, 0]
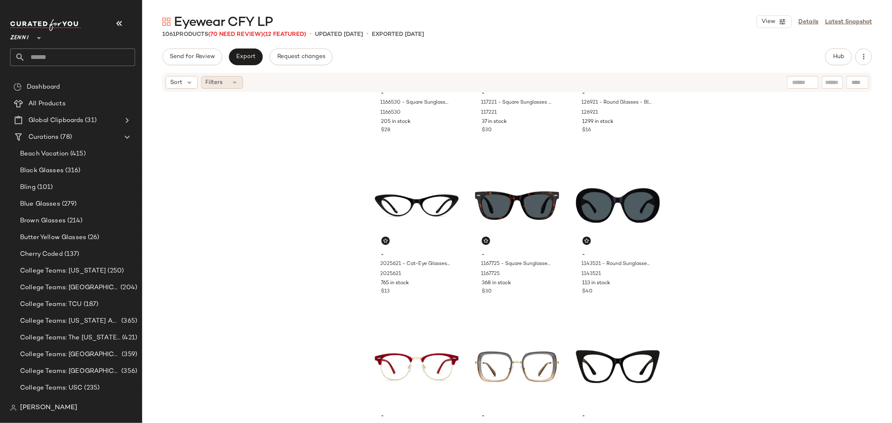
click at [235, 88] on div "Filters" at bounding box center [222, 82] width 42 height 13
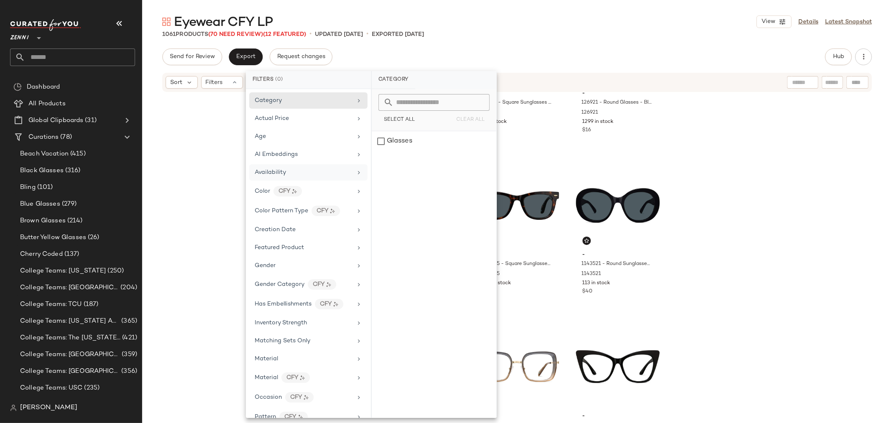
click at [292, 170] on div "Availability" at bounding box center [303, 172] width 97 height 9
click at [382, 161] on div "out_of_stock" at bounding box center [434, 161] width 125 height 20
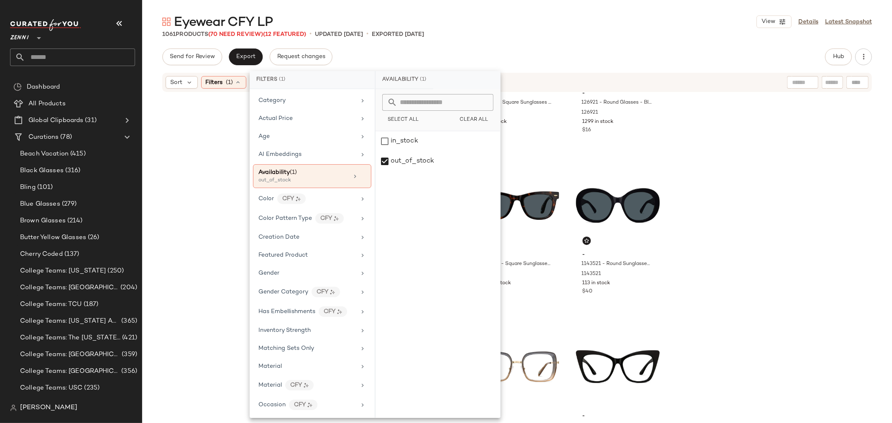
click at [202, 168] on div "- 1166530 - Square Sunglasses - White - Plastic 1166530 205 in stock $28 - 1172…" at bounding box center [517, 257] width 750 height 328
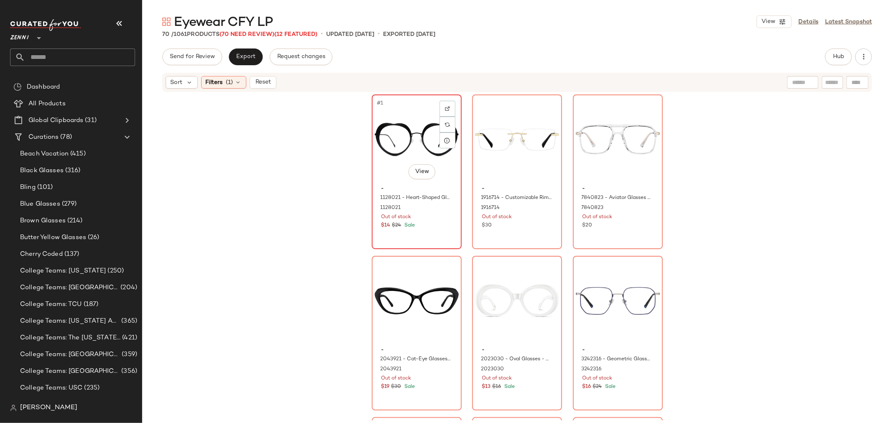
click at [375, 174] on div "#1 View" at bounding box center [417, 139] width 84 height 85
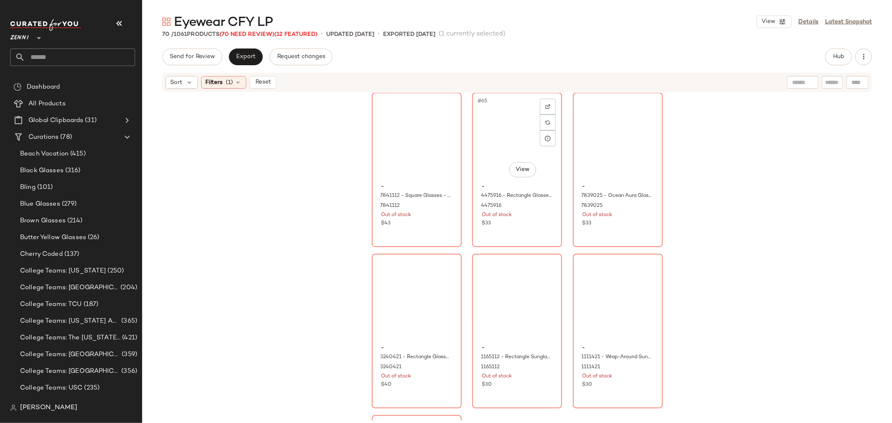
scroll to position [3549, 0]
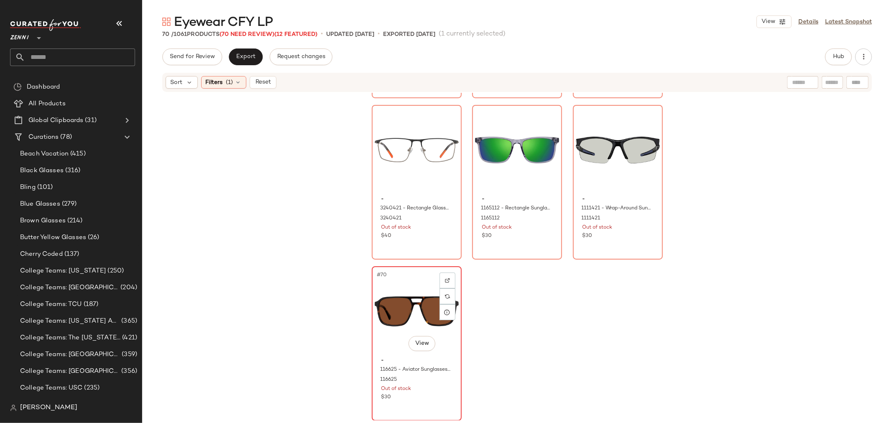
click at [420, 408] on div "#70 View - 116625 - Aviator Sunglasses - Tortoiseshell - Acetate 116625 Out of …" at bounding box center [417, 343] width 88 height 153
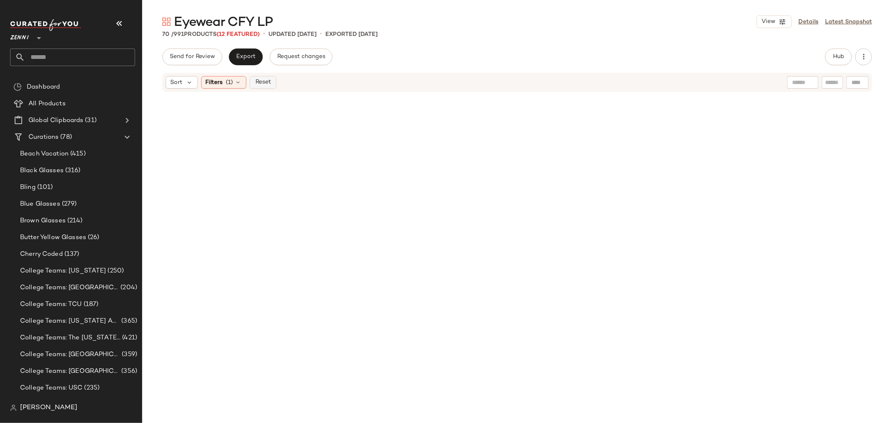
click at [269, 87] on button "Reset" at bounding box center [263, 82] width 27 height 13
